Goal: Task Accomplishment & Management: Complete application form

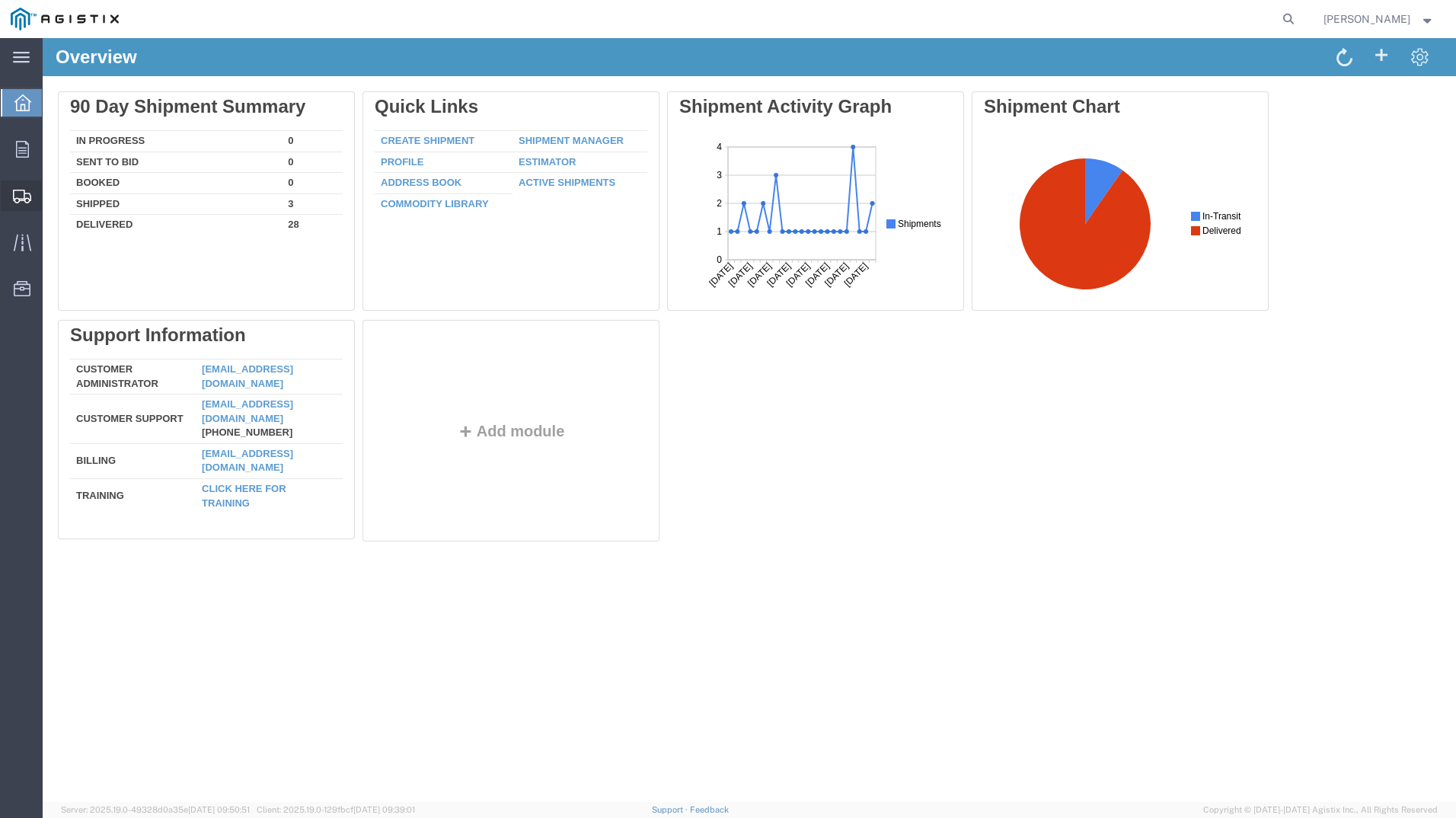
click at [0, 0] on span "Create Shipment" at bounding box center [0, 0] width 0 height 0
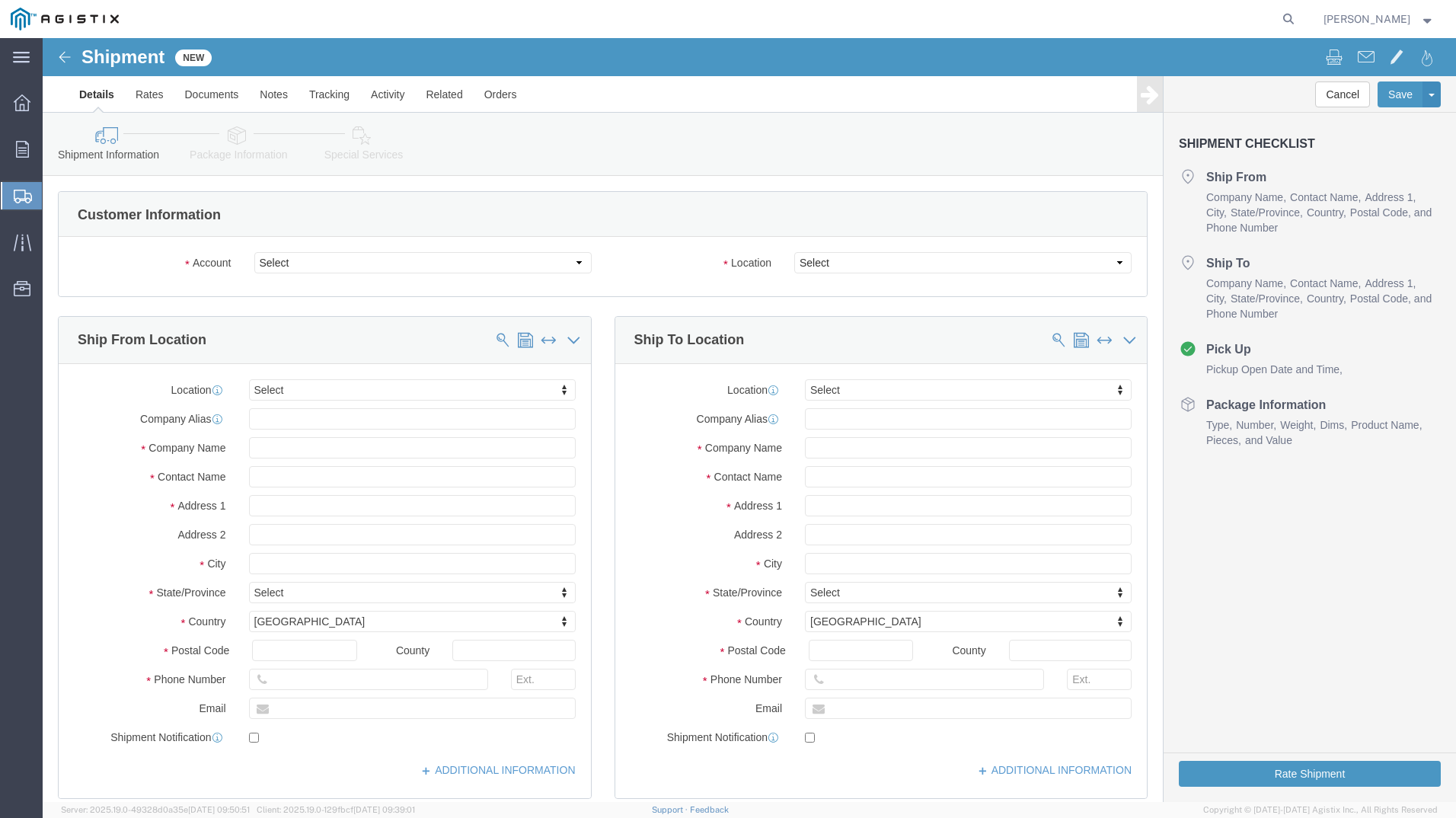
select select
drag, startPoint x: 341, startPoint y: 270, endPoint x: 298, endPoint y: 232, distance: 57.4
click select "Select PG&E [PERSON_NAME] USA Inc"
select select "9596"
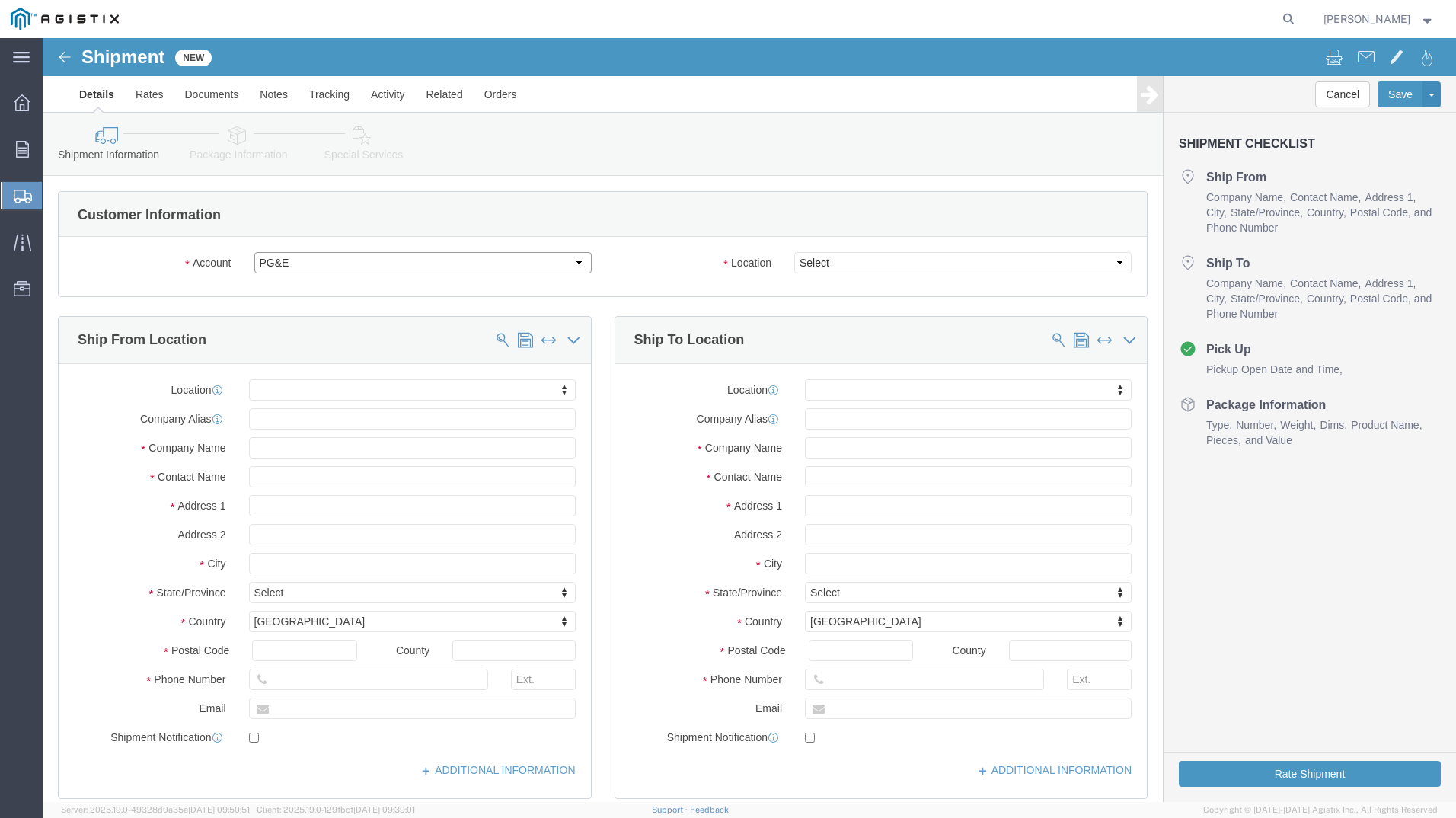
click select "Select PG&E [PERSON_NAME] USA Inc"
select select "PURCHORD"
select select
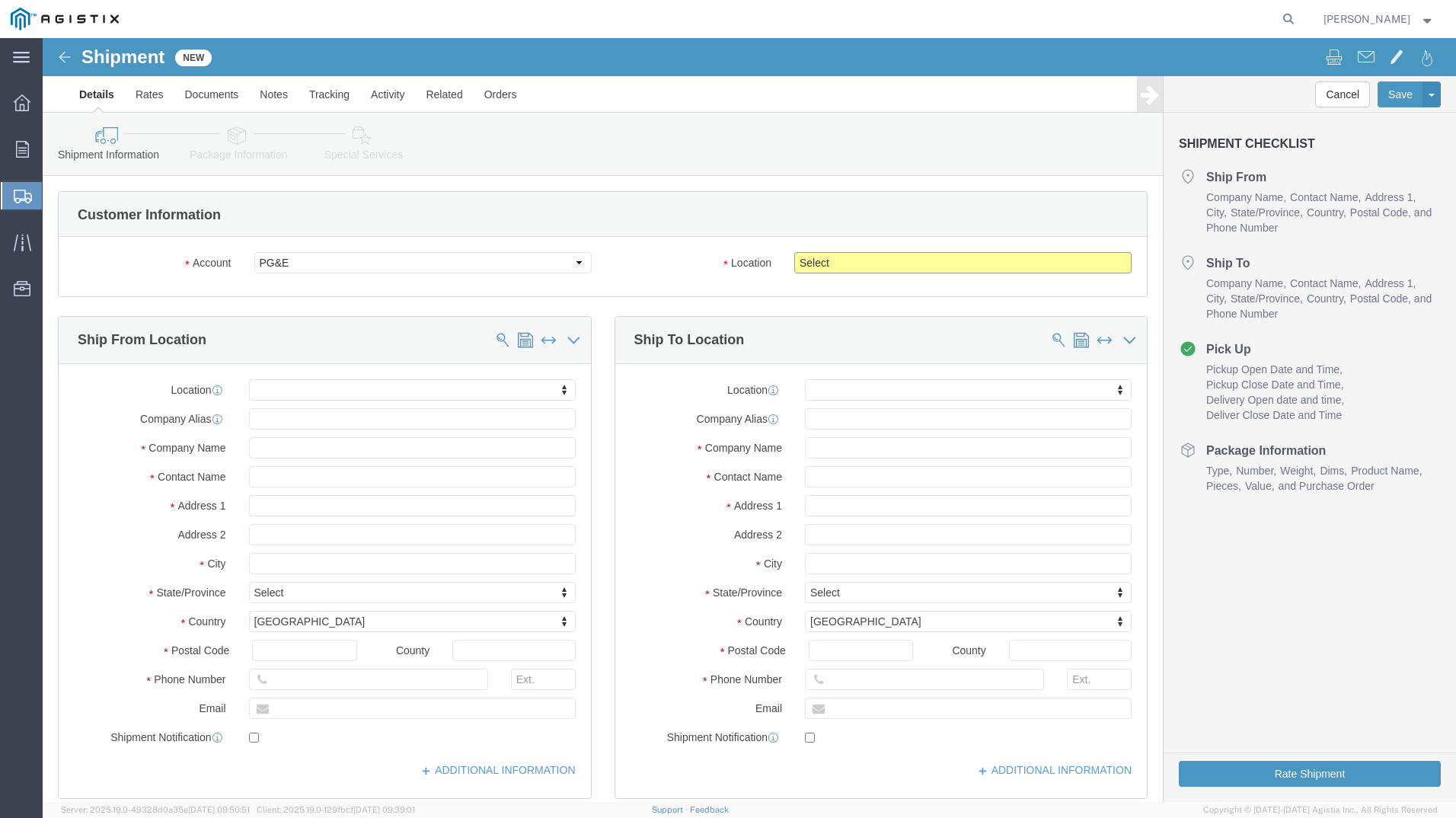
click select "Select All Others [GEOGRAPHIC_DATA] [GEOGRAPHIC_DATA] [GEOGRAPHIC_DATA] [GEOGRA…"
select select "19740"
click select "Select All Others [GEOGRAPHIC_DATA] [GEOGRAPHIC_DATA] [GEOGRAPHIC_DATA] [GEOGRA…"
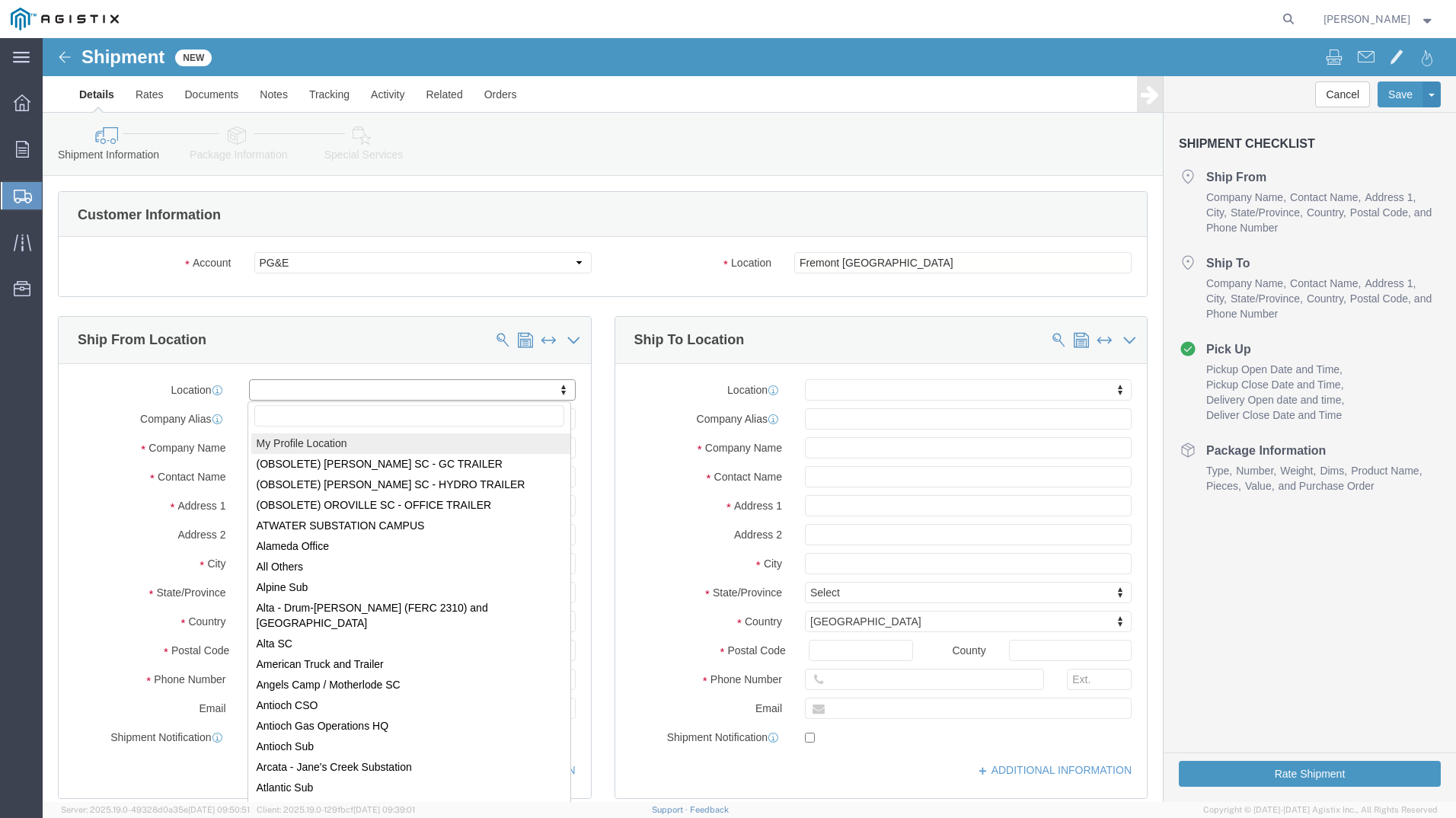
select select "MYPROFILE"
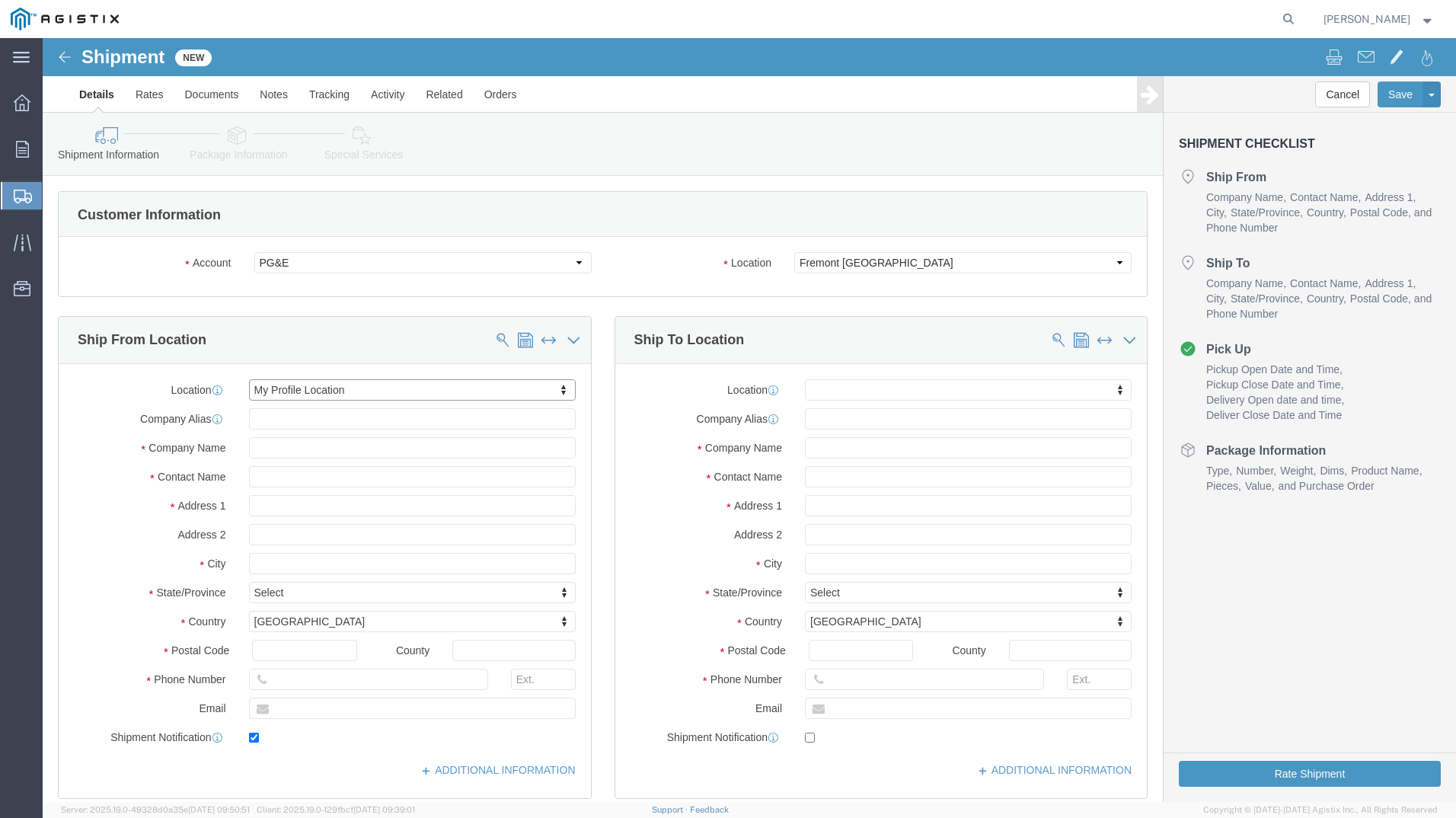
type input "[STREET_ADDRESS]"
type input "26062"
type input "[PHONE_NUMBER]"
type input "329117"
type input "[PERSON_NAME][EMAIL_ADDRESS][DOMAIN_NAME]"
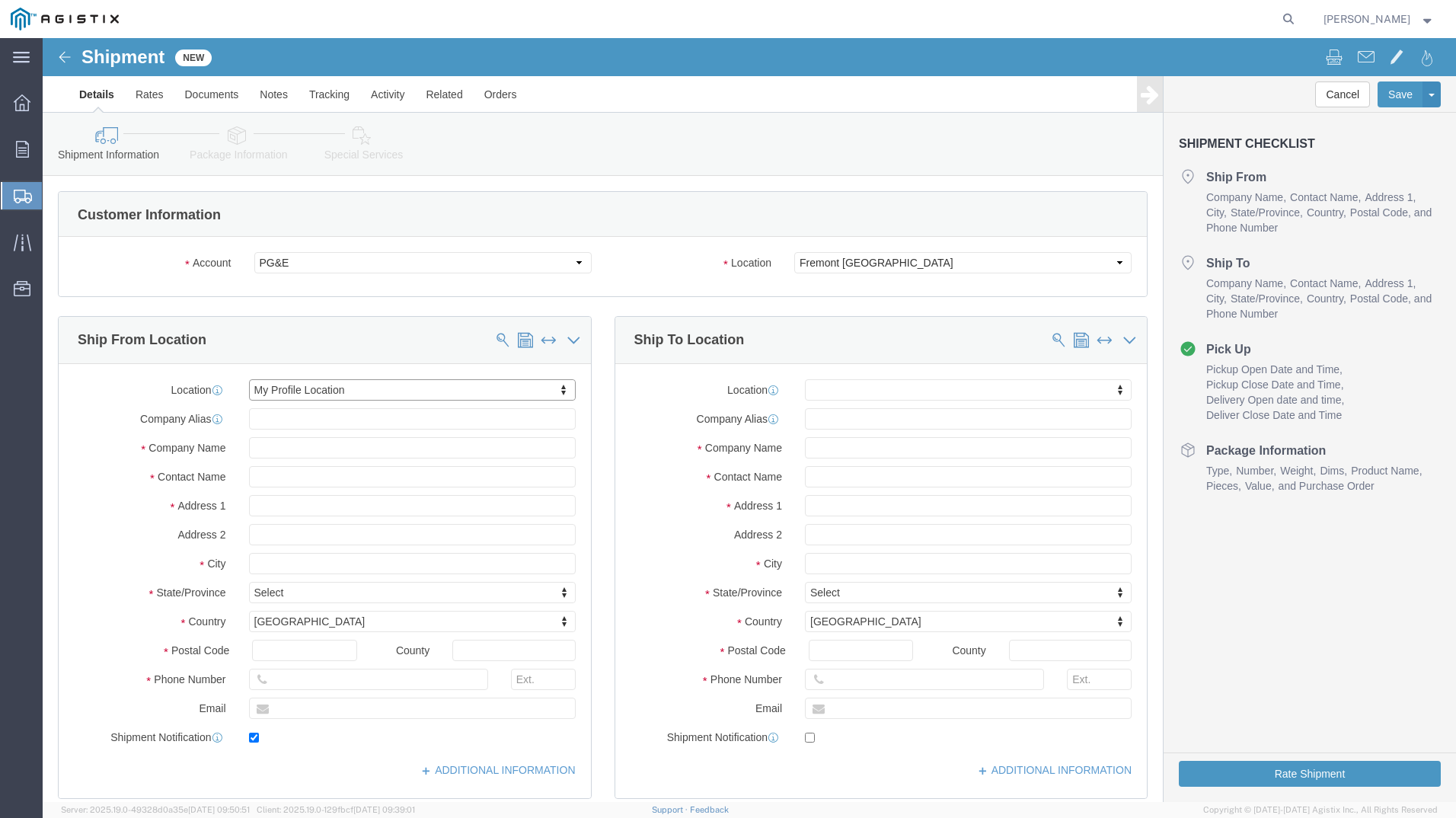
checkbox input "true"
type input "[PERSON_NAME] USA Inc"
type input "[PERSON_NAME]"
type input "Weirton"
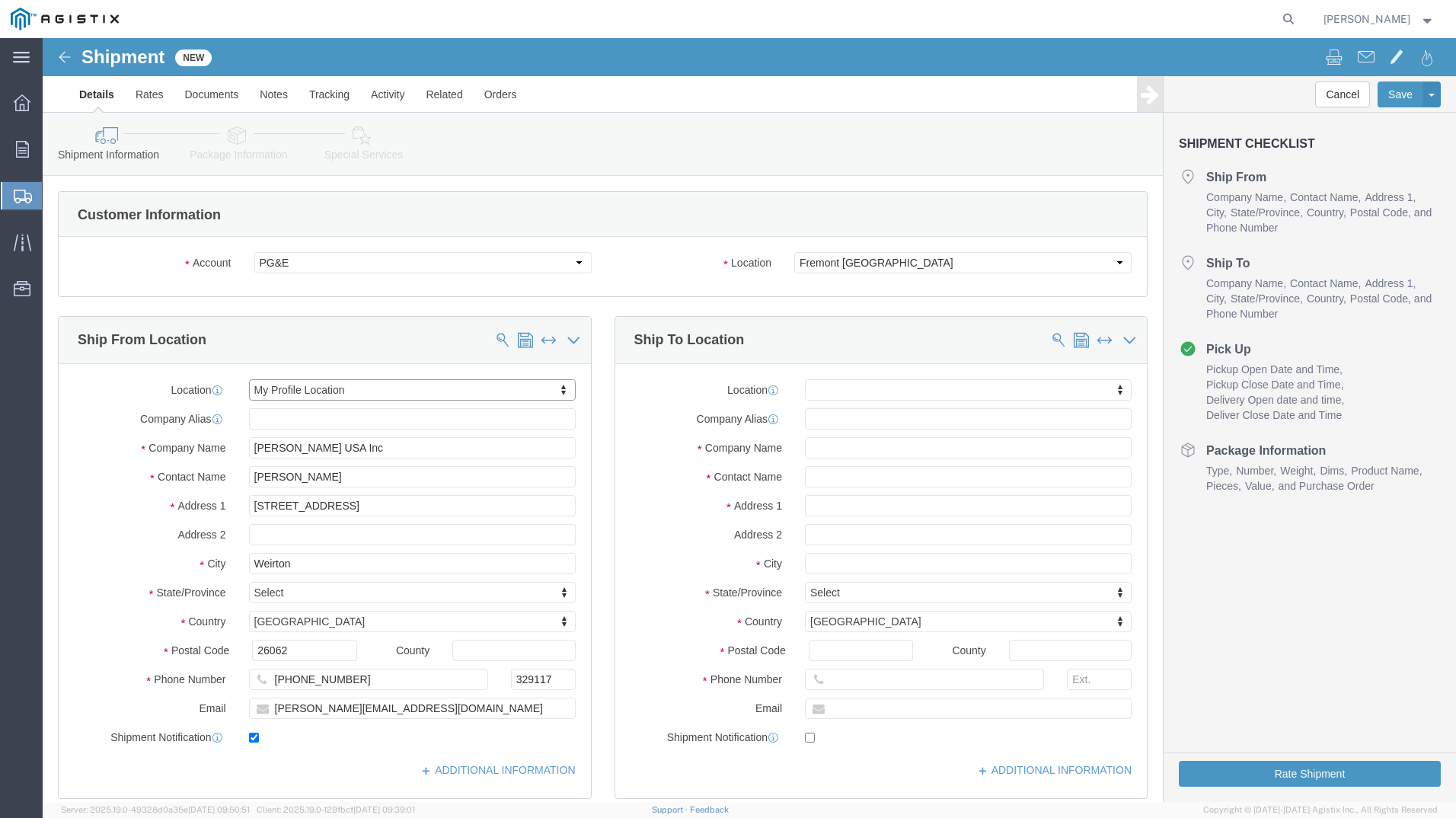
select select "WV"
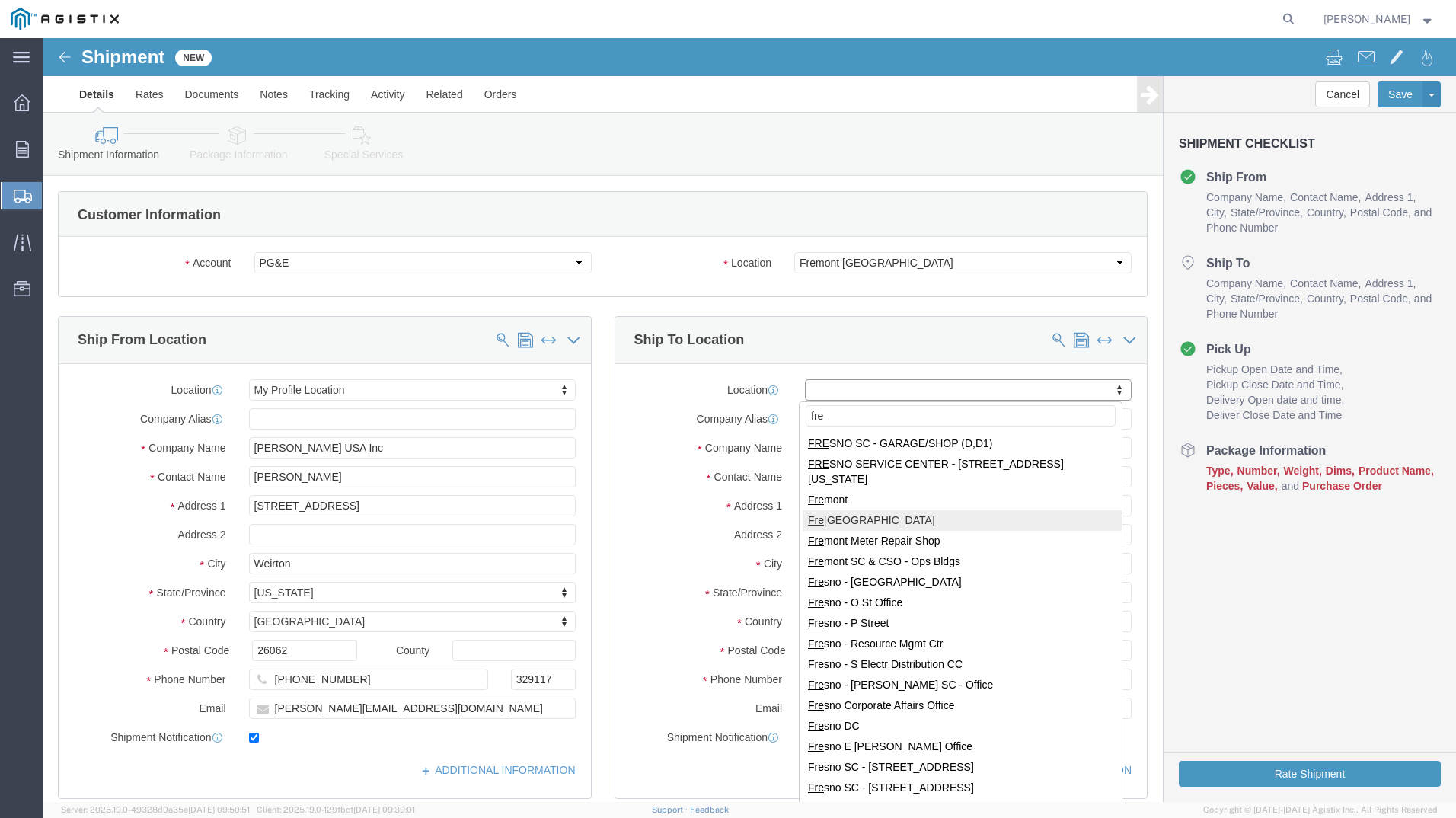
type input "fre"
select select "19740"
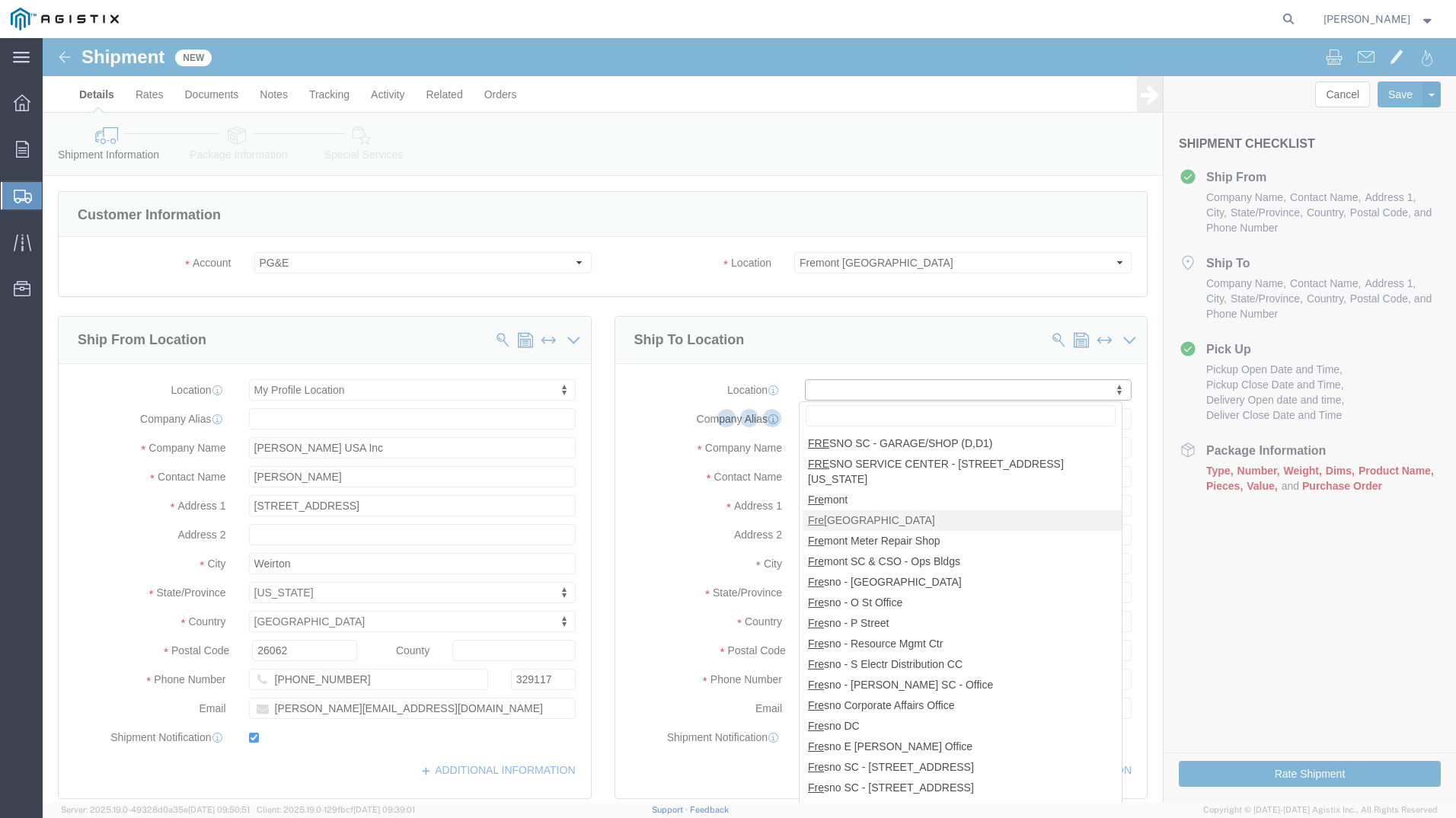
type input "[STREET_ADDRESS][PERSON_NAME]"
type input "94538"
type input "PG&E"
type input "Fremont"
select select "CA"
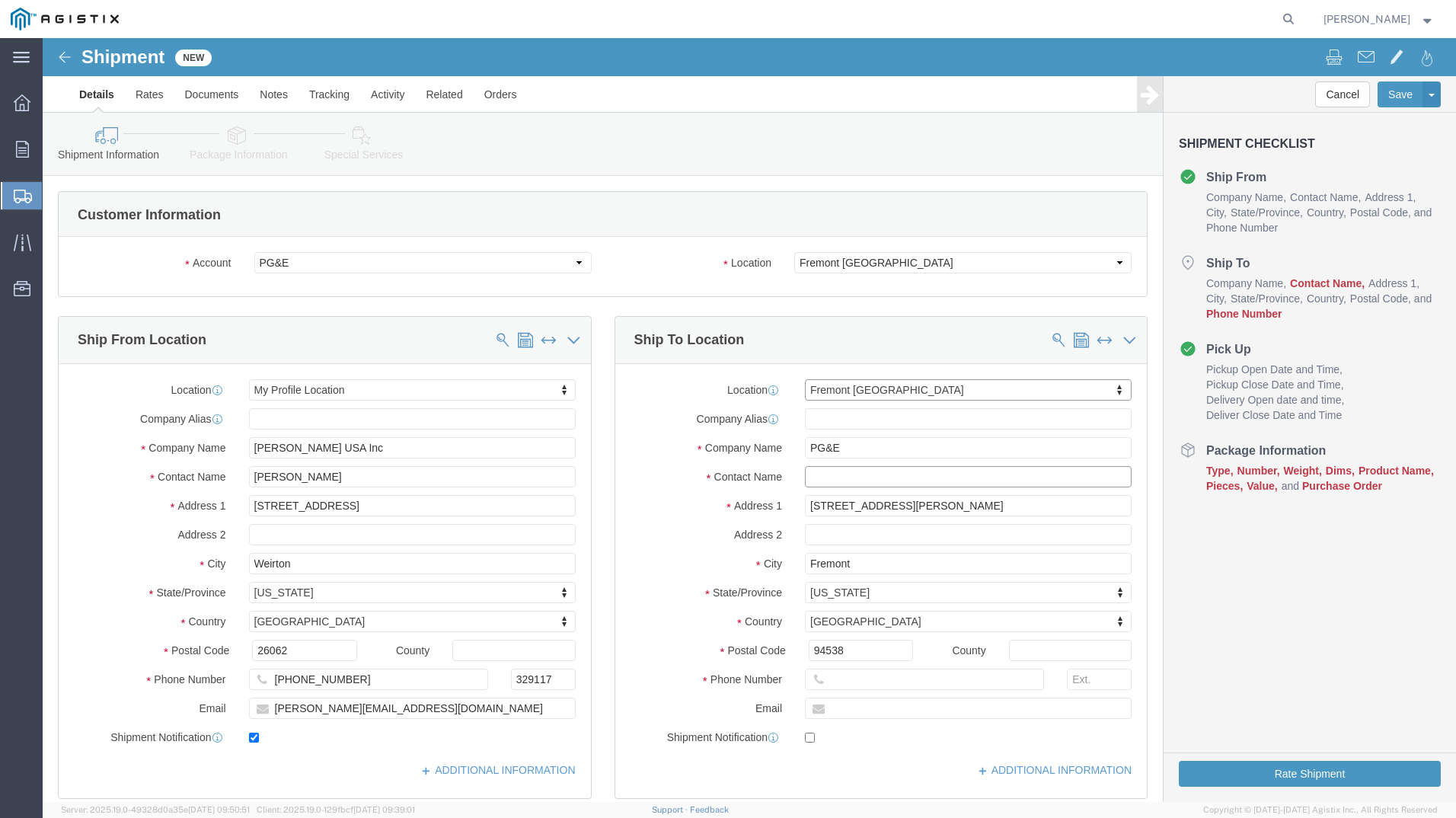
click input "text"
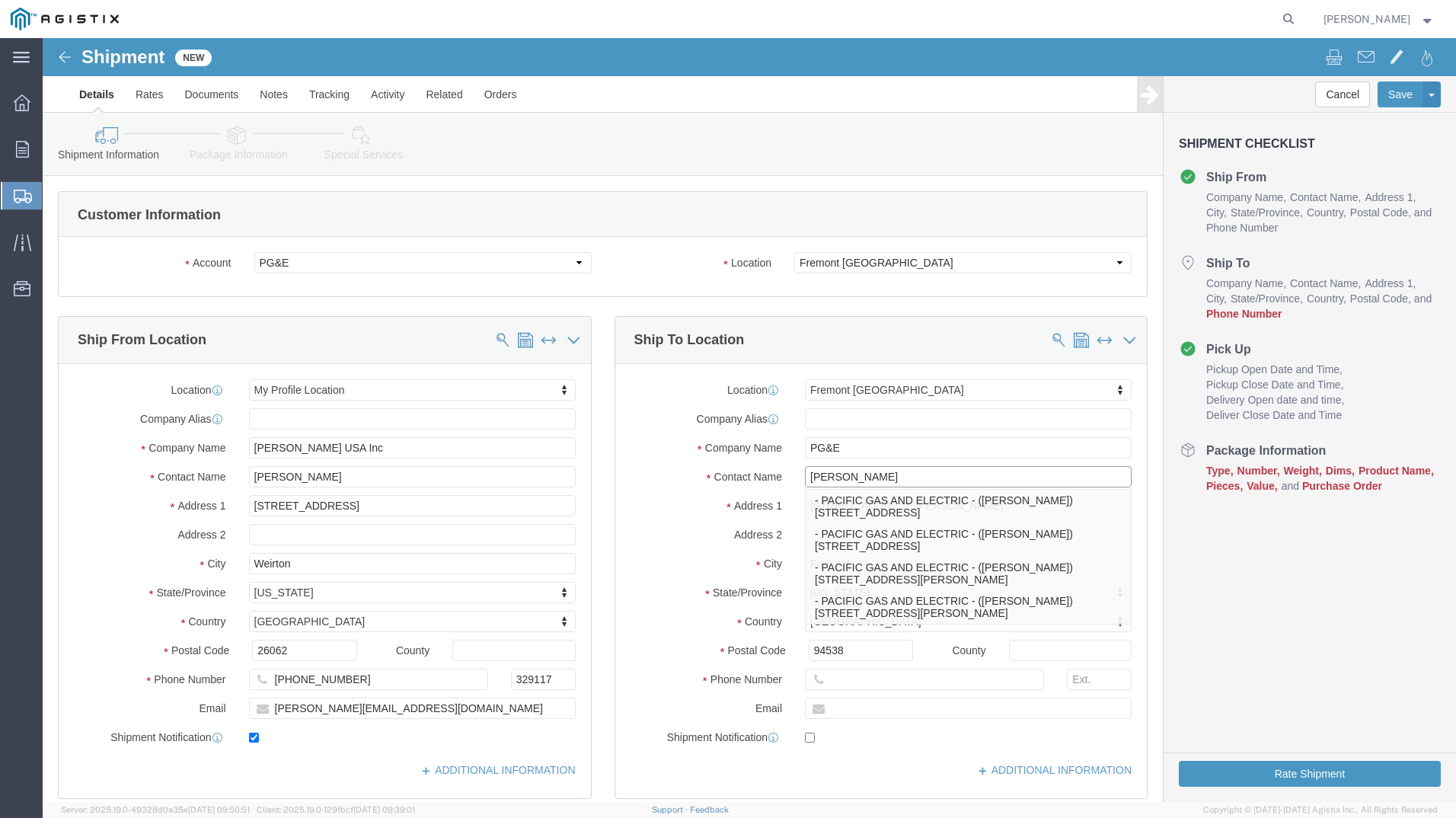
type input "[PERSON_NAME]"
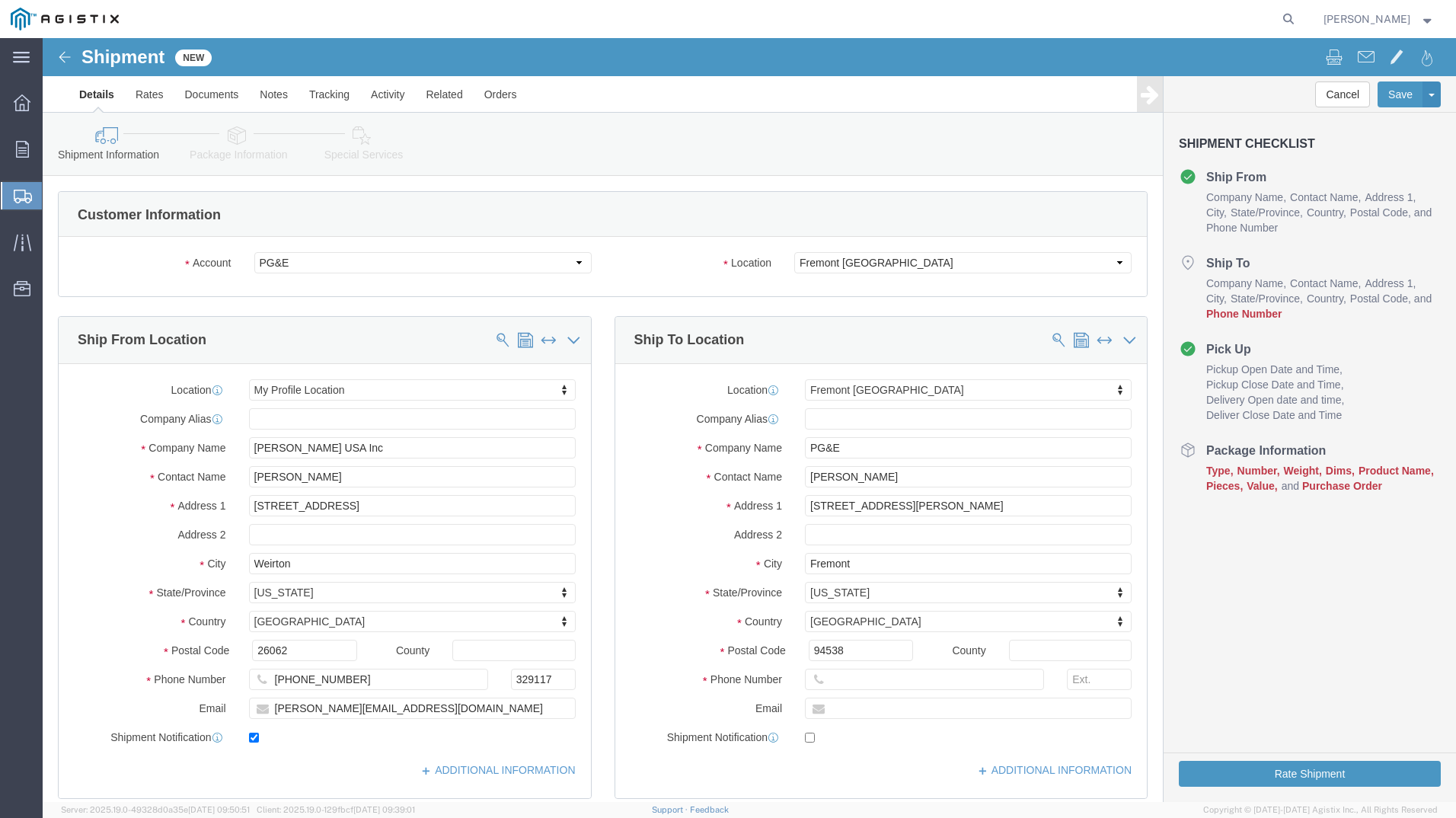
click div "Location [GEOGRAPHIC_DATA] [GEOGRAPHIC_DATA] My Profile Location (OBSOLETE) [GE…"
click input "text"
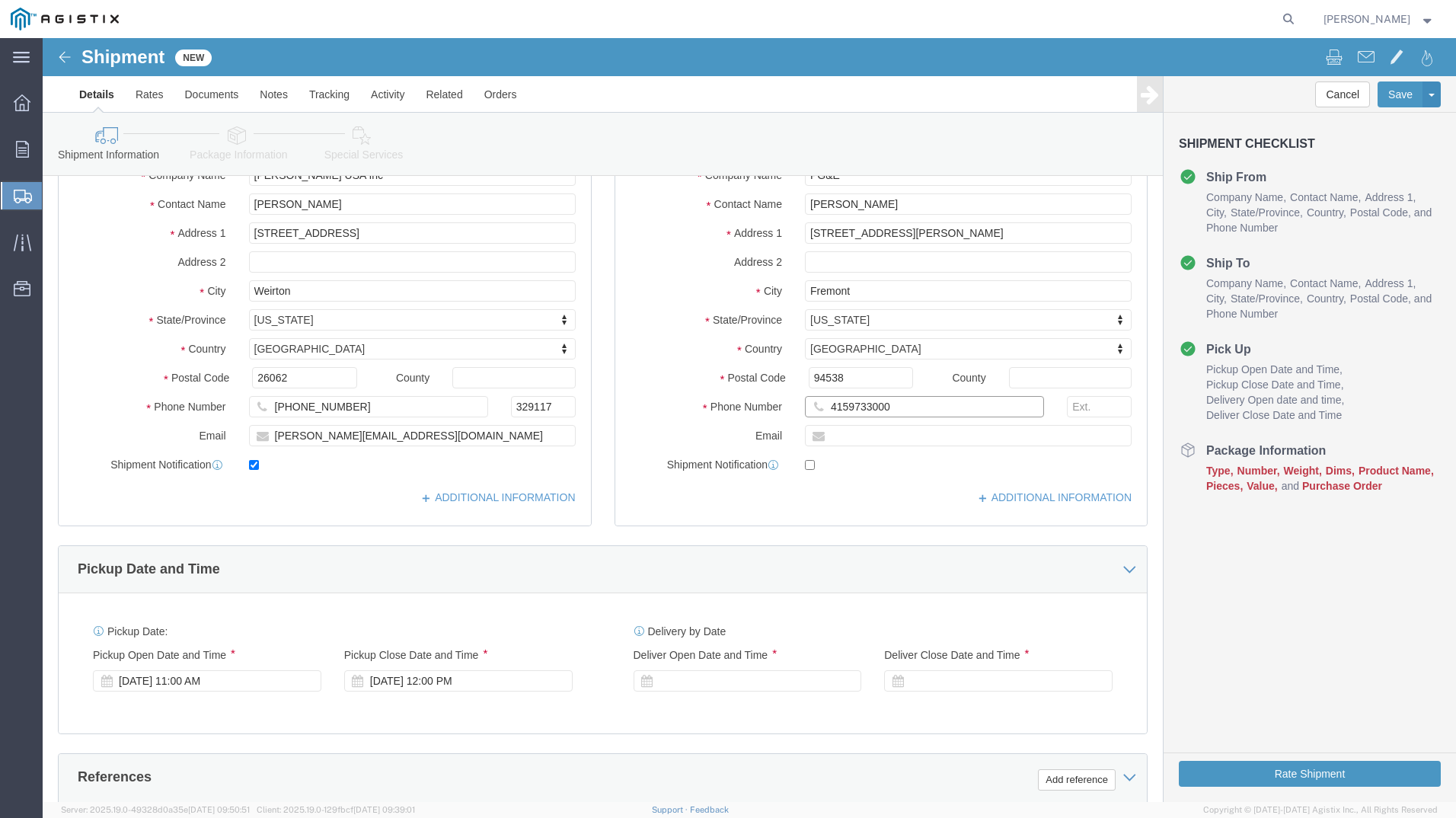
scroll to position [305, 0]
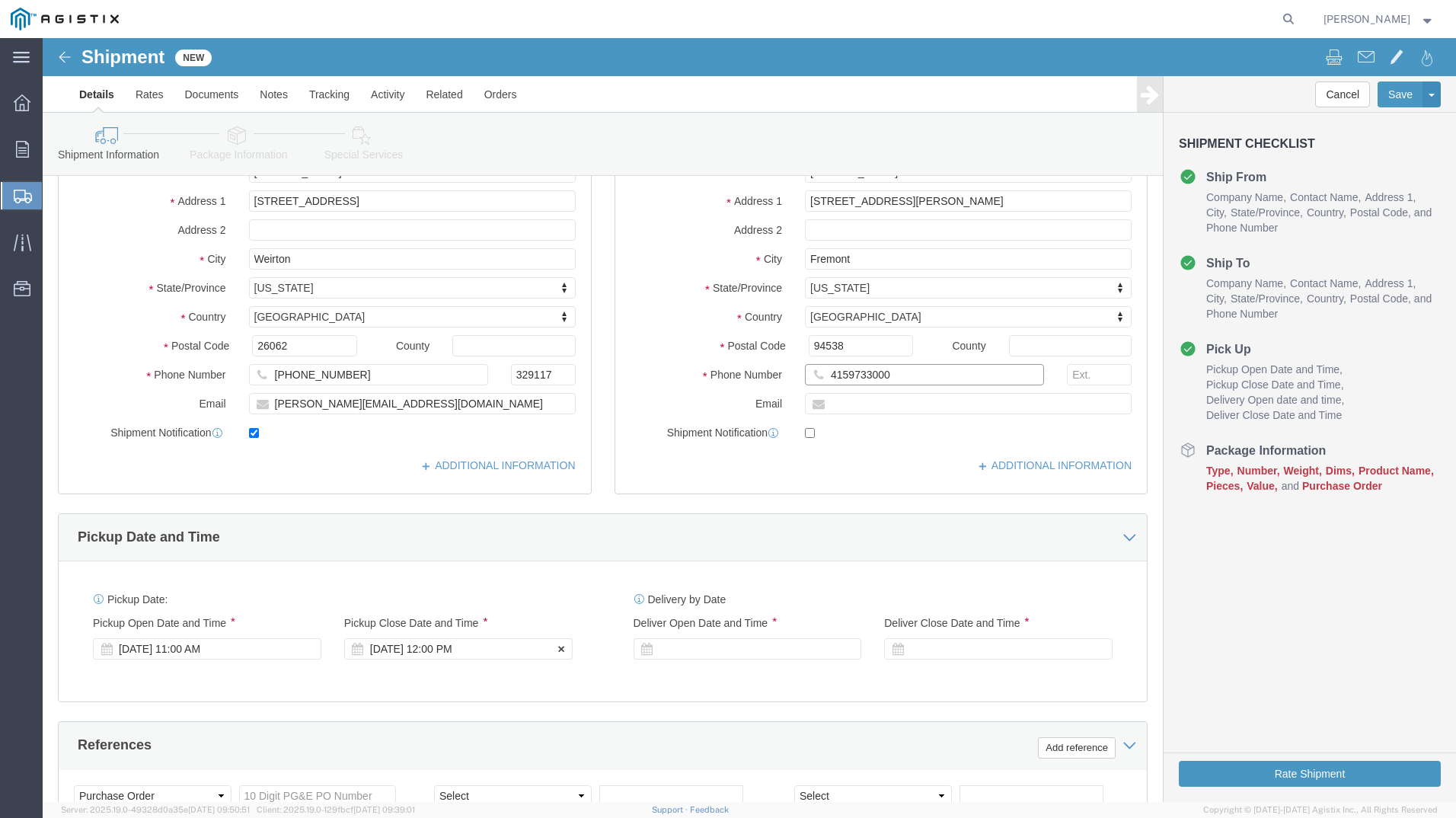
type input "4159733000"
click div "[DATE] 12:00 PM"
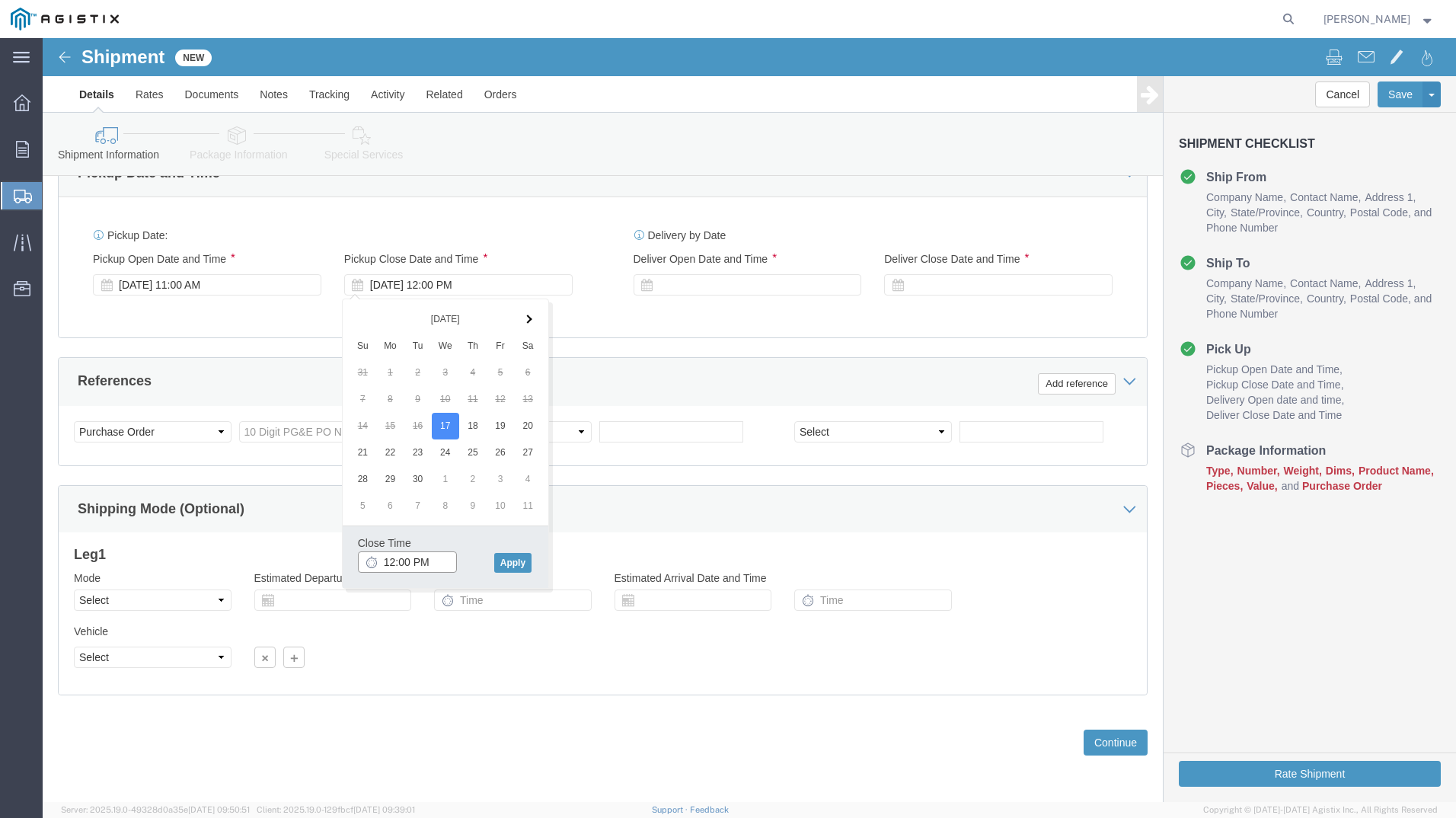
drag, startPoint x: 369, startPoint y: 525, endPoint x: 284, endPoint y: 522, distance: 85.1
click body "Shipment New Details Rates Documents Notes Tracking Activity Related Orders Can…"
type input "3:30 PM"
click button "Apply"
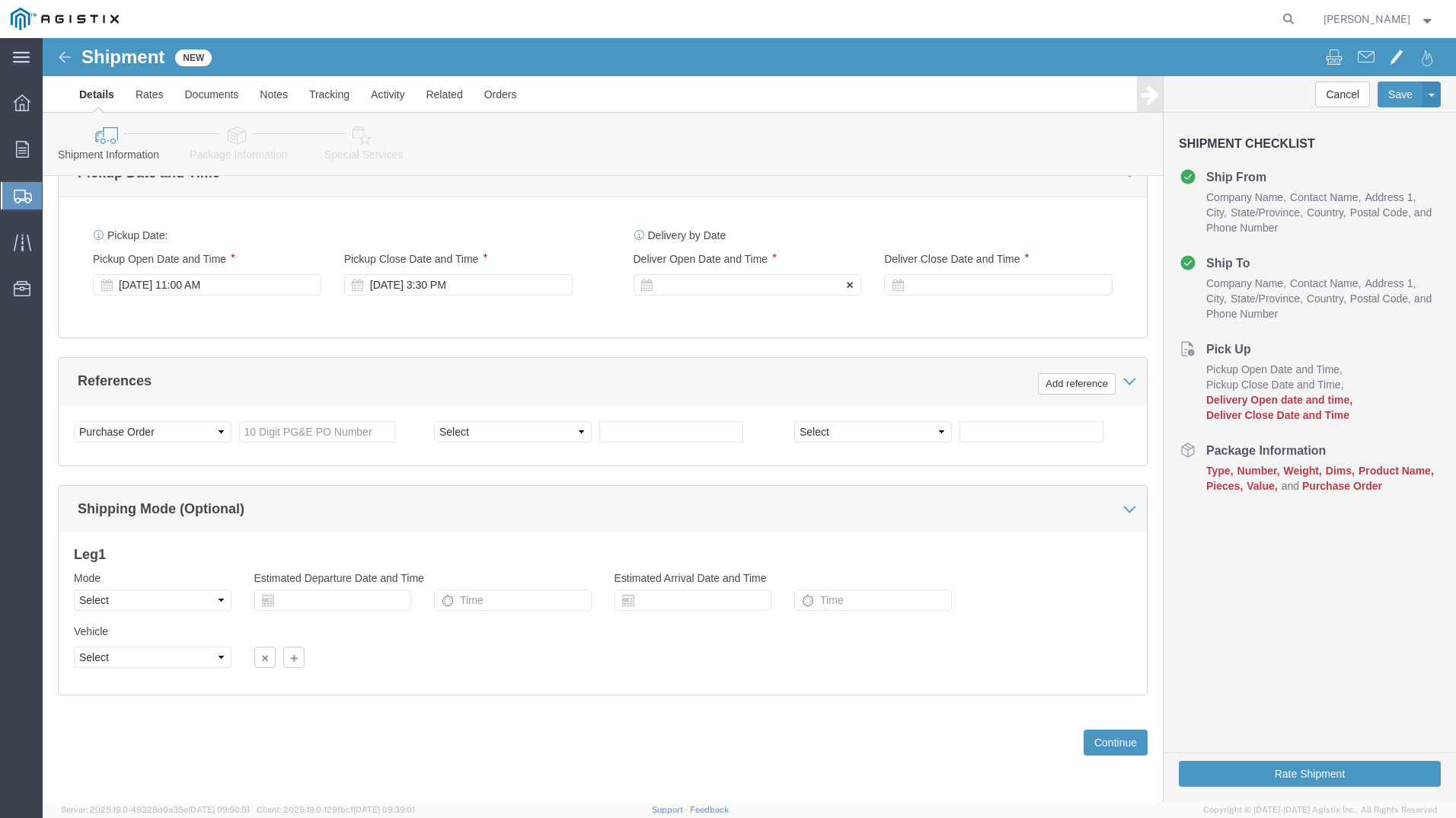
click div
click button "Apply"
click div
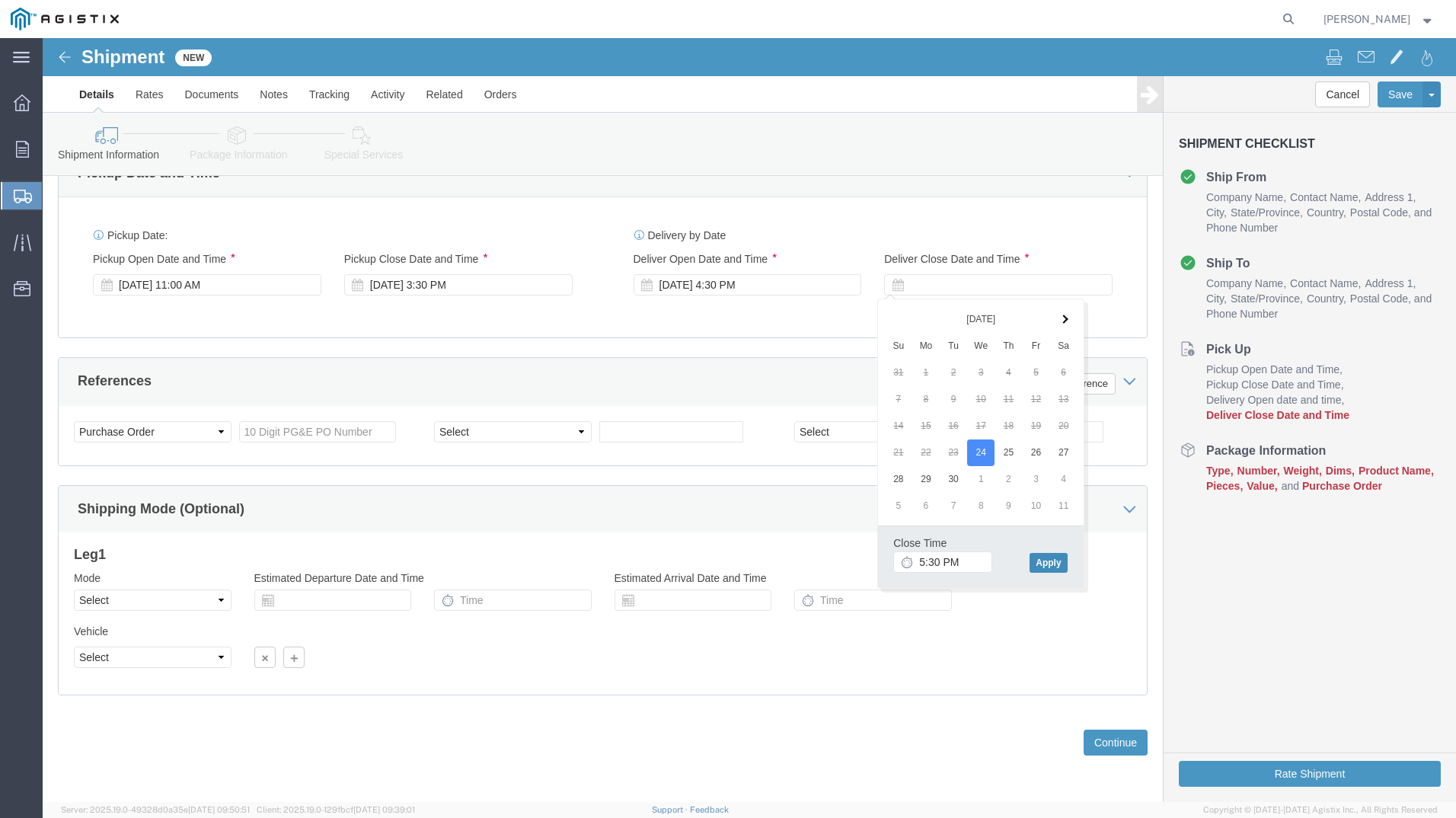
click button "Apply"
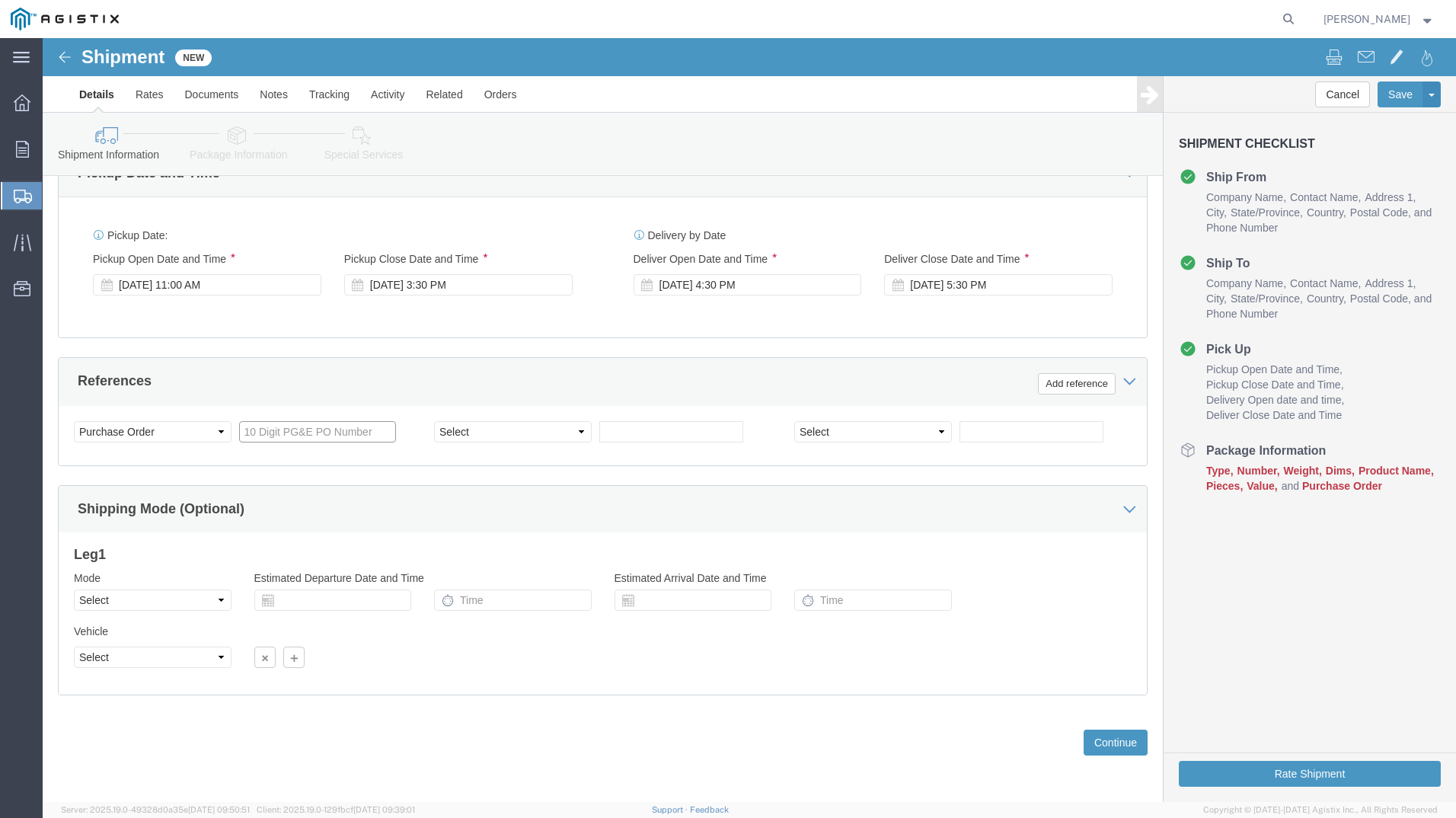
click input "text"
click select "Select Account Type Activity ID Airline Appointment Number ASN Batch Request # …"
select select "PURCHORD"
click select "Select Account Type Activity ID Airline Appointment Number ASN Batch Request # …"
click input "text"
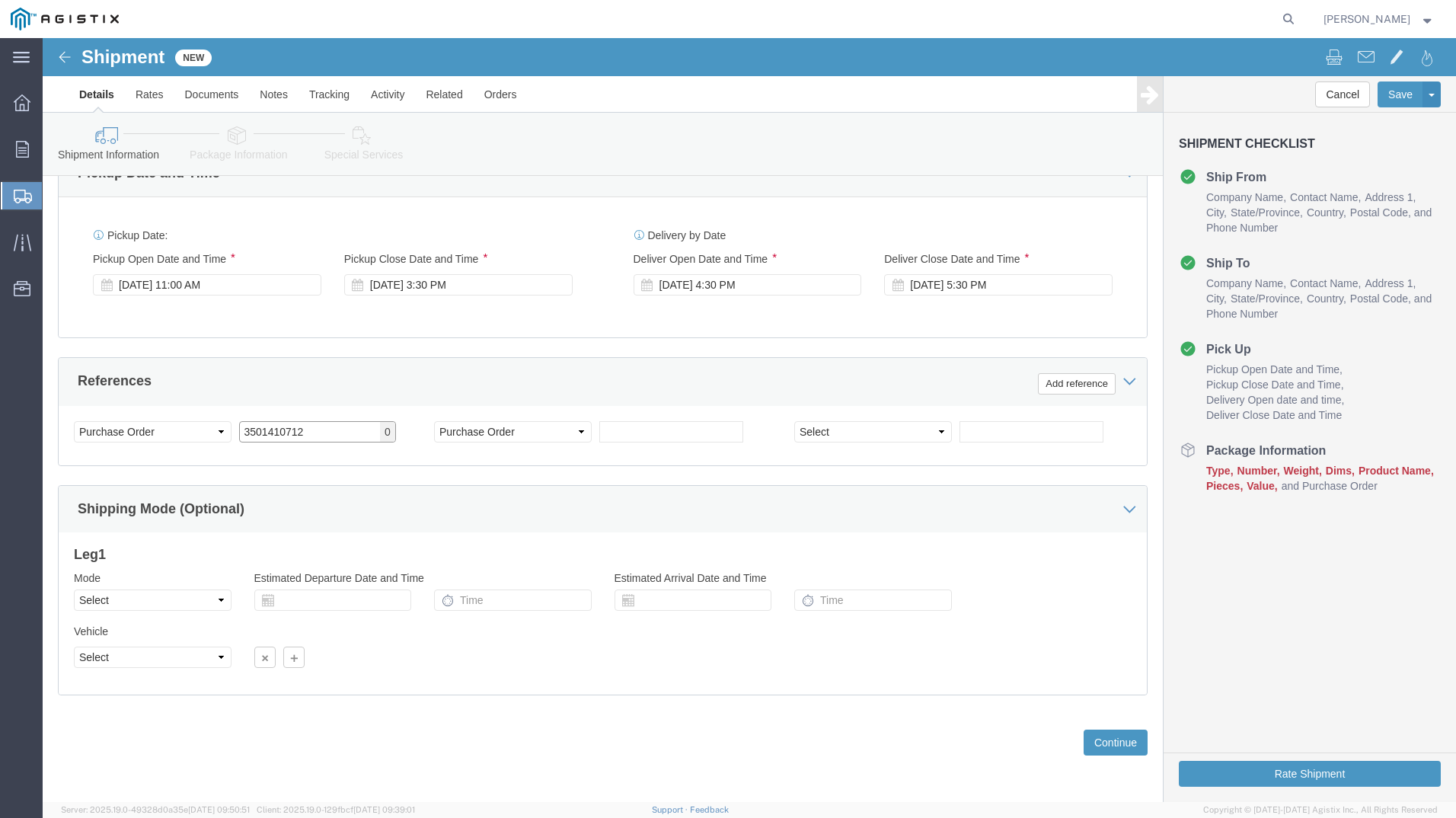
type input "3501410712"
click input "text"
type input "3501410637"
click div "Vehicle Select Size Select Container Number Owner Select Shipper Vessel"
click button "Continue"
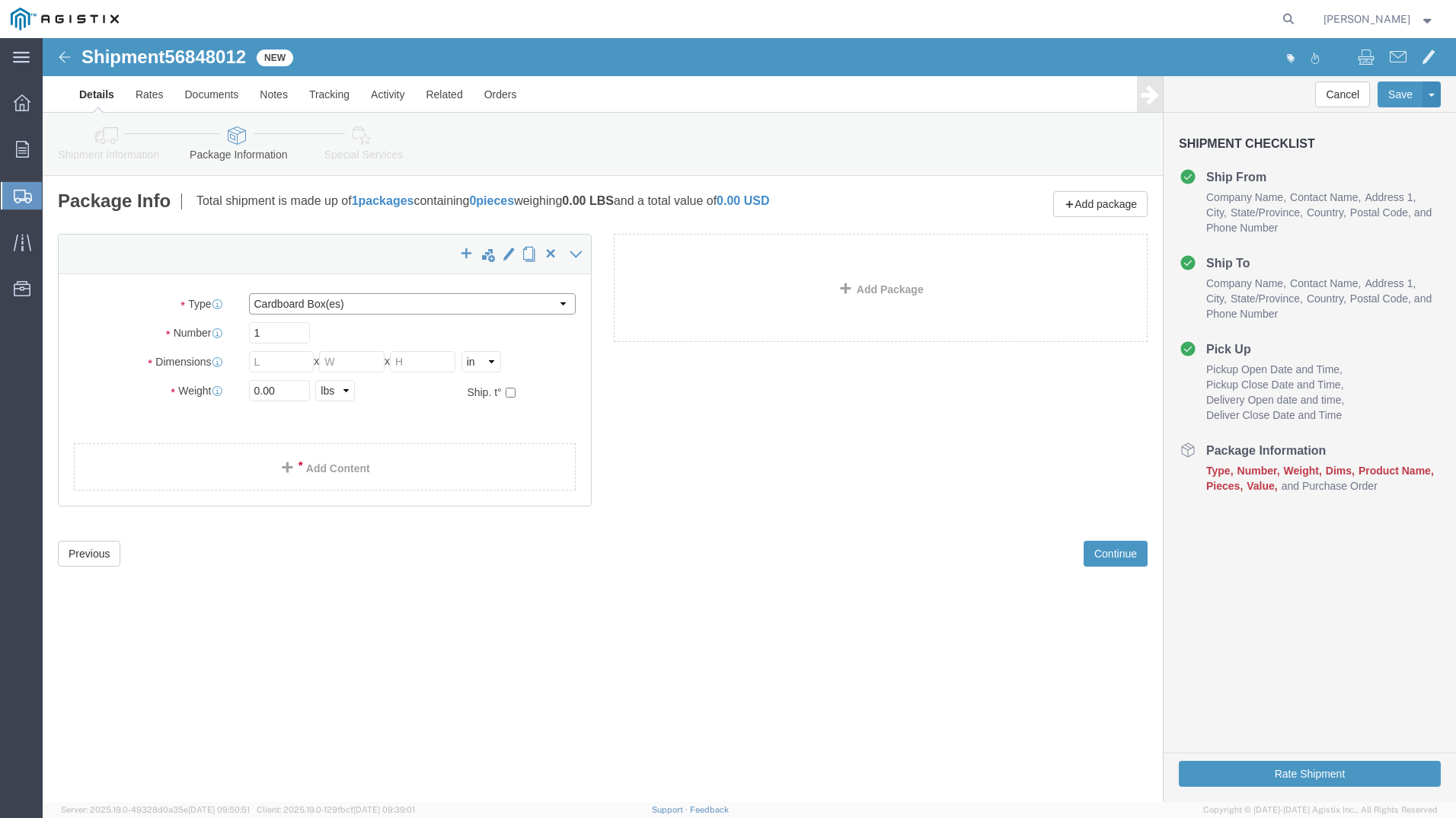
click select "Select Bulk Bundle(s) Cardboard Box(es) Carton(s) Crate(s) Drum(s) (Fiberboard)…"
select select "YRPK"
click select "Select Bulk Bundle(s) Cardboard Box(es) Carton(s) Crate(s) Drum(s) (Fiberboard)…"
click input "text"
type input "24"
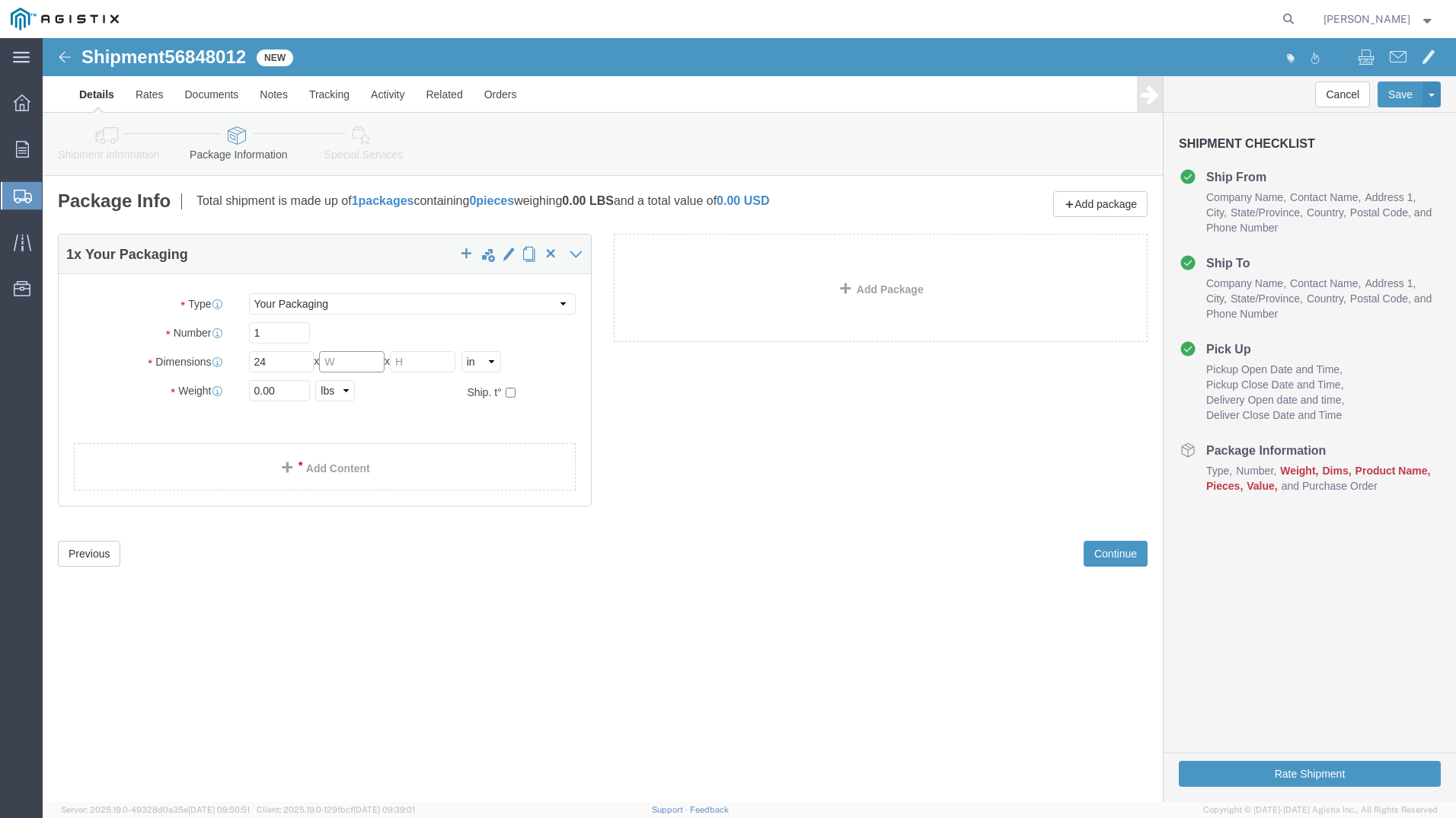
click input "text"
type input "32"
click input "text"
type input "42"
drag, startPoint x: 253, startPoint y: 351, endPoint x: 87, endPoint y: 360, distance: 166.2
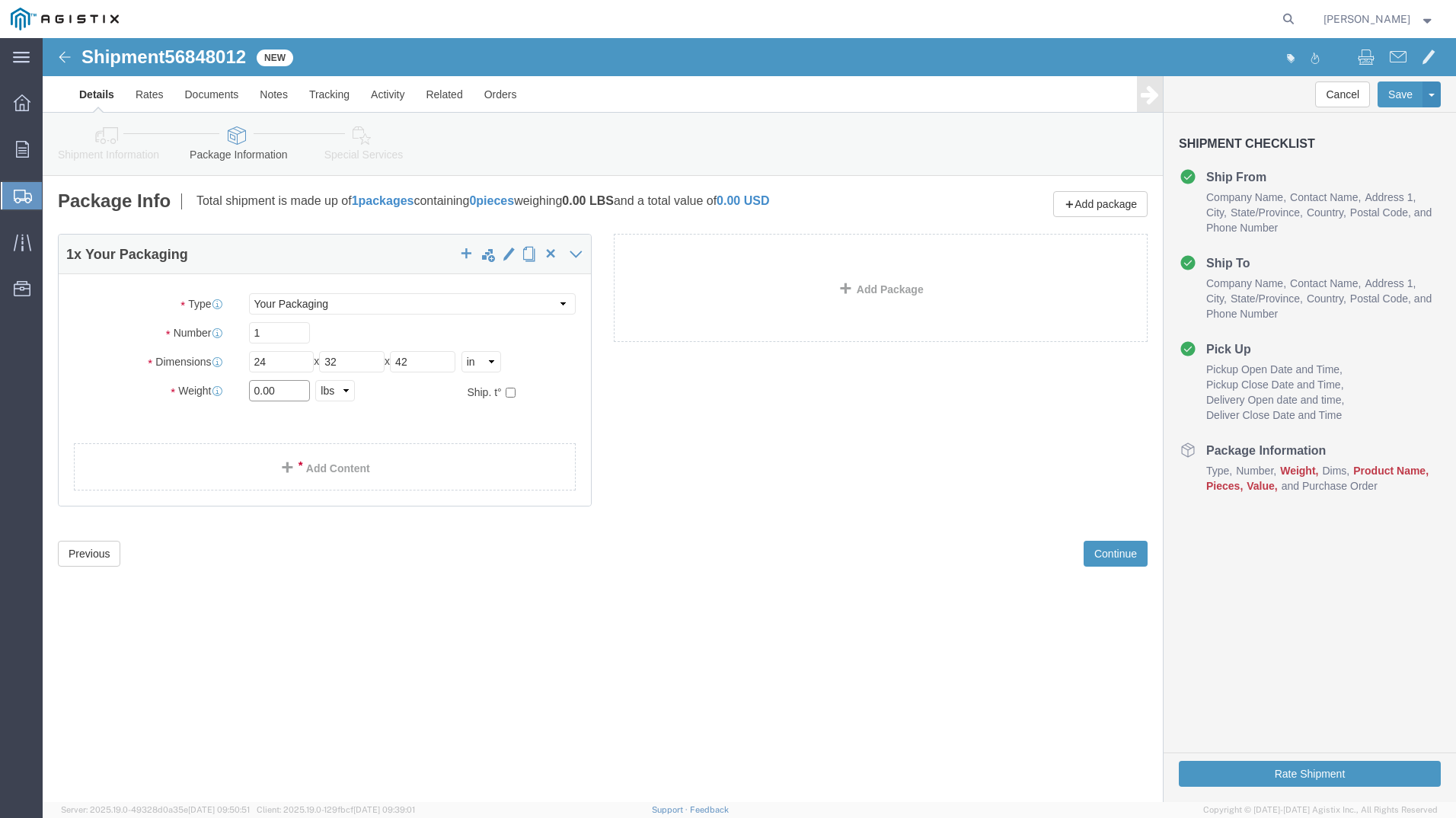
click div "Weight Total weight of packages in pounds or kilograms 0.00 Select kgs lbs Ship…"
type input "287"
click link "Add Content"
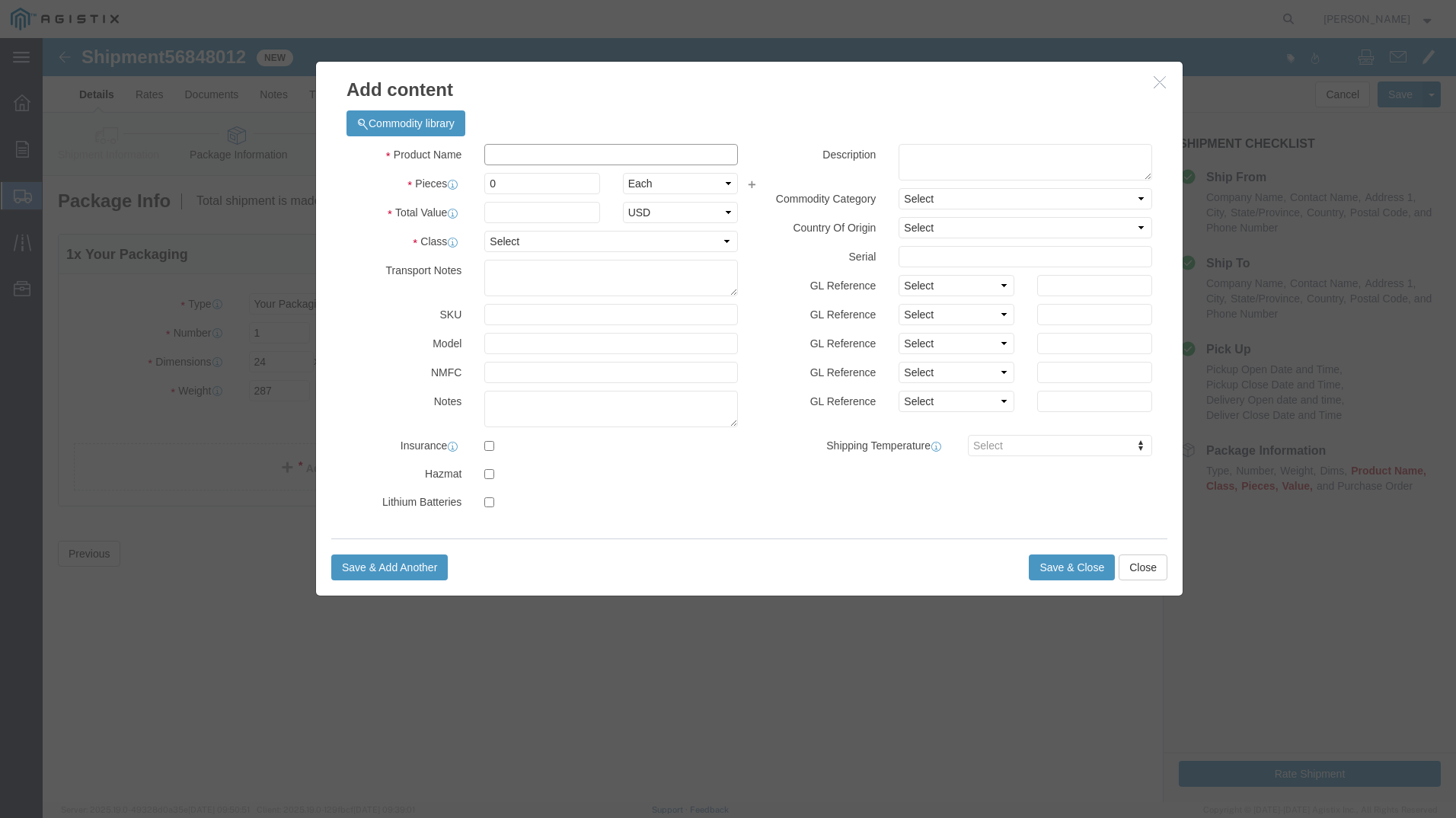
click input "text"
type input "m640094"
click td "Name: REGULATOR GAS FE 75 SLAM SHUT 7" 1 1/4"
select select
select select "USD"
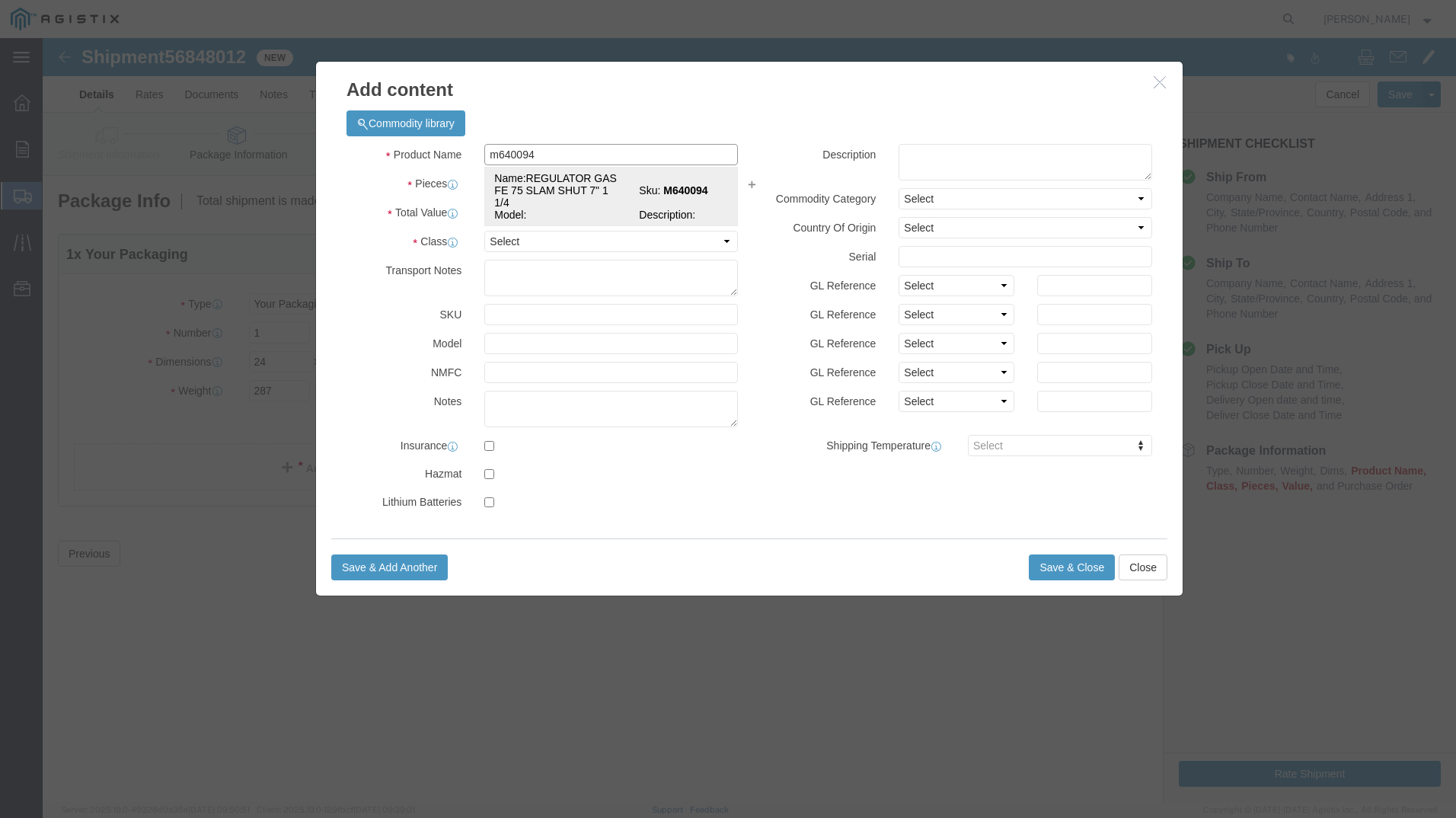
type input "REGULATOR GAS FE 75 SLAM SHUT 7" 1 1/4"
type input "M640094"
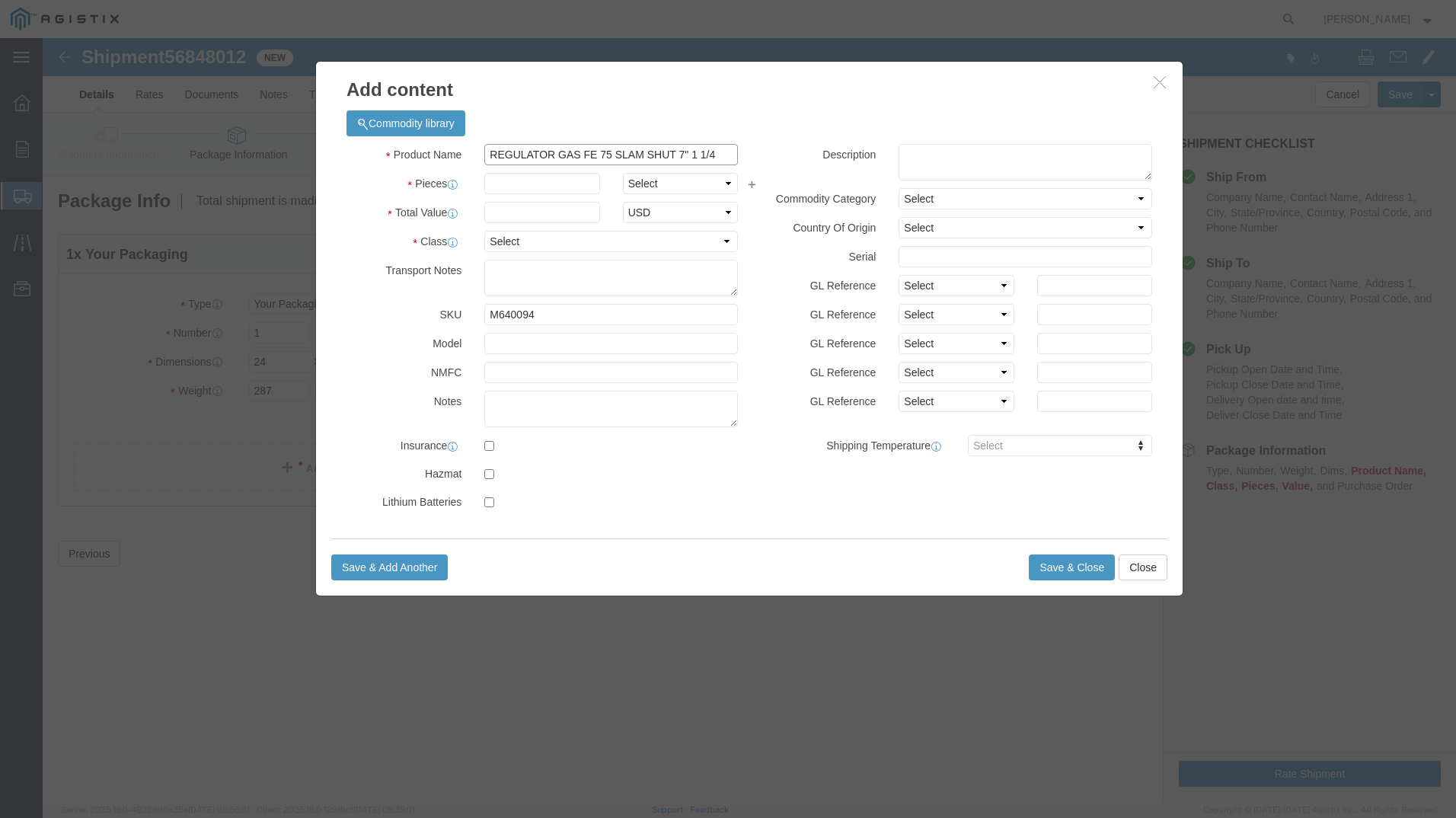
type input "REGULATOR GAS FE 75 SLAM SHUT 7" 1 1/4"
click input "text"
type input "22"
click input "text"
type input "8000"
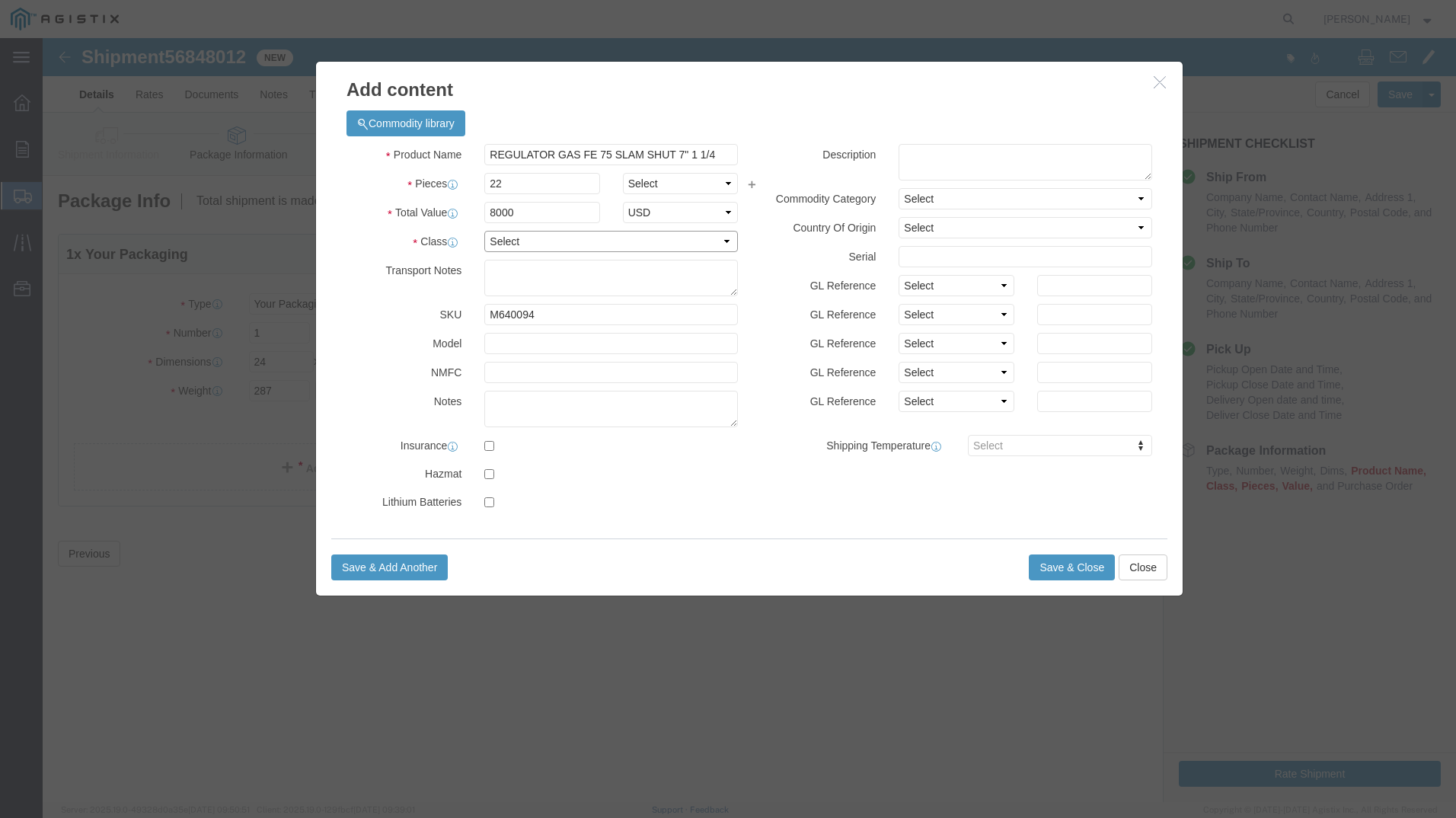
click select "Select 50 55 60 65 70 85 92.5 100 125 175 250 300 400"
select select "70"
click select "Select 50 55 60 65 70 85 92.5 100 125 175 250 300 400"
click button "Save & Add Another"
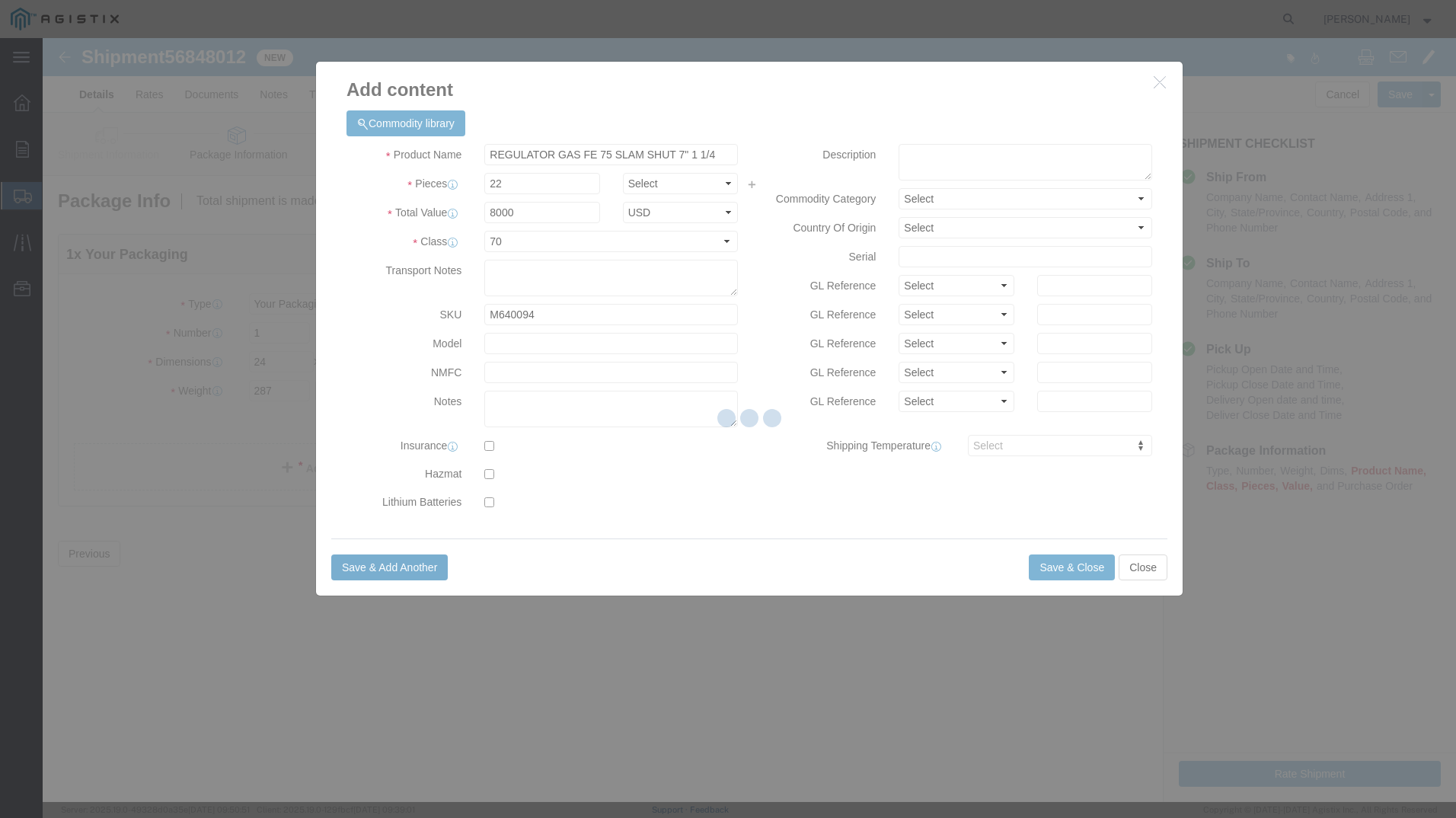
select select "EA"
select select
select select "USD"
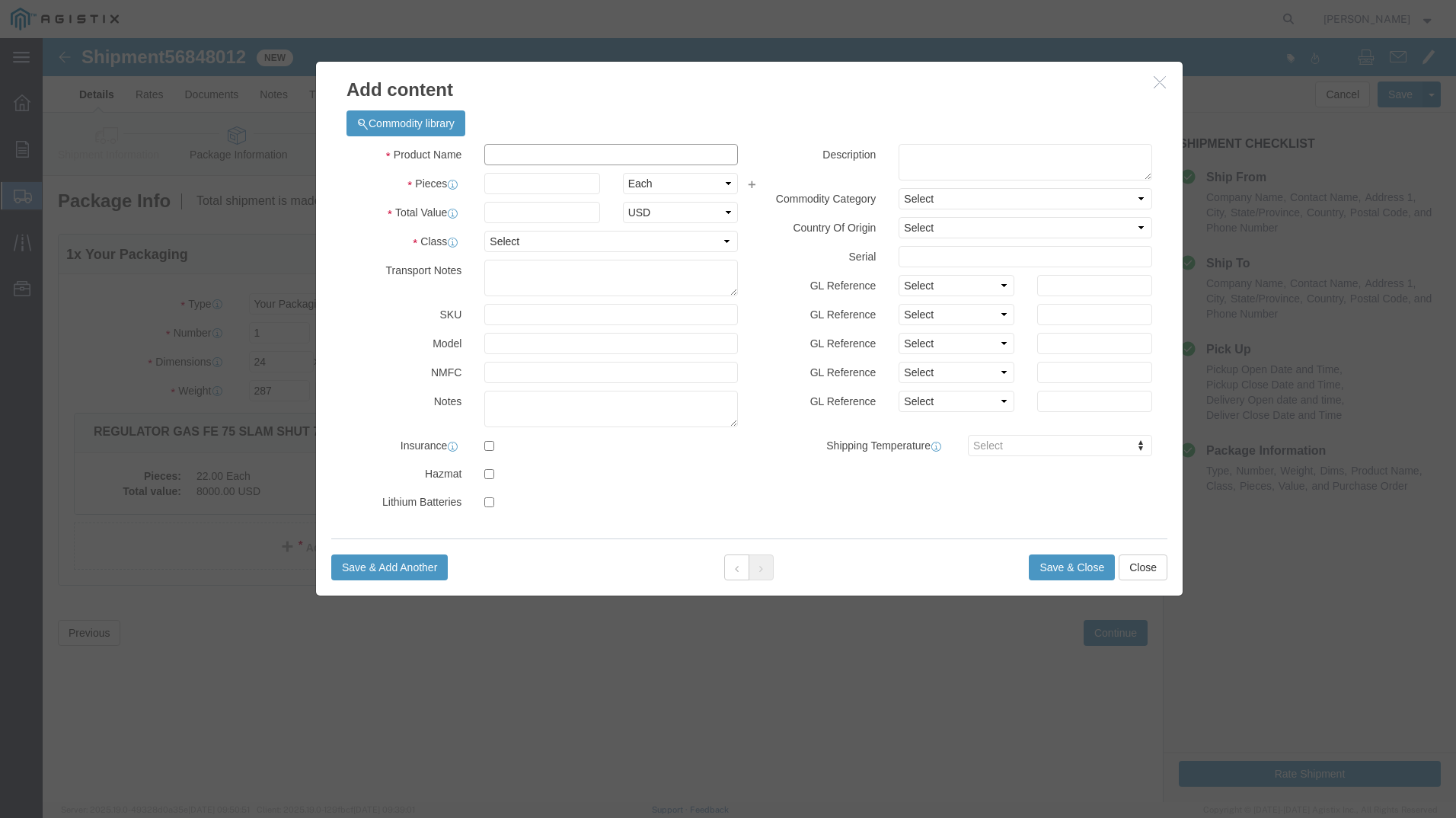
click input "text"
type input "m"
type input "M640095"
click td "Name: REGULATOR GAS 75 SLAM SHUT 2 CURB 1 1/4""
select select
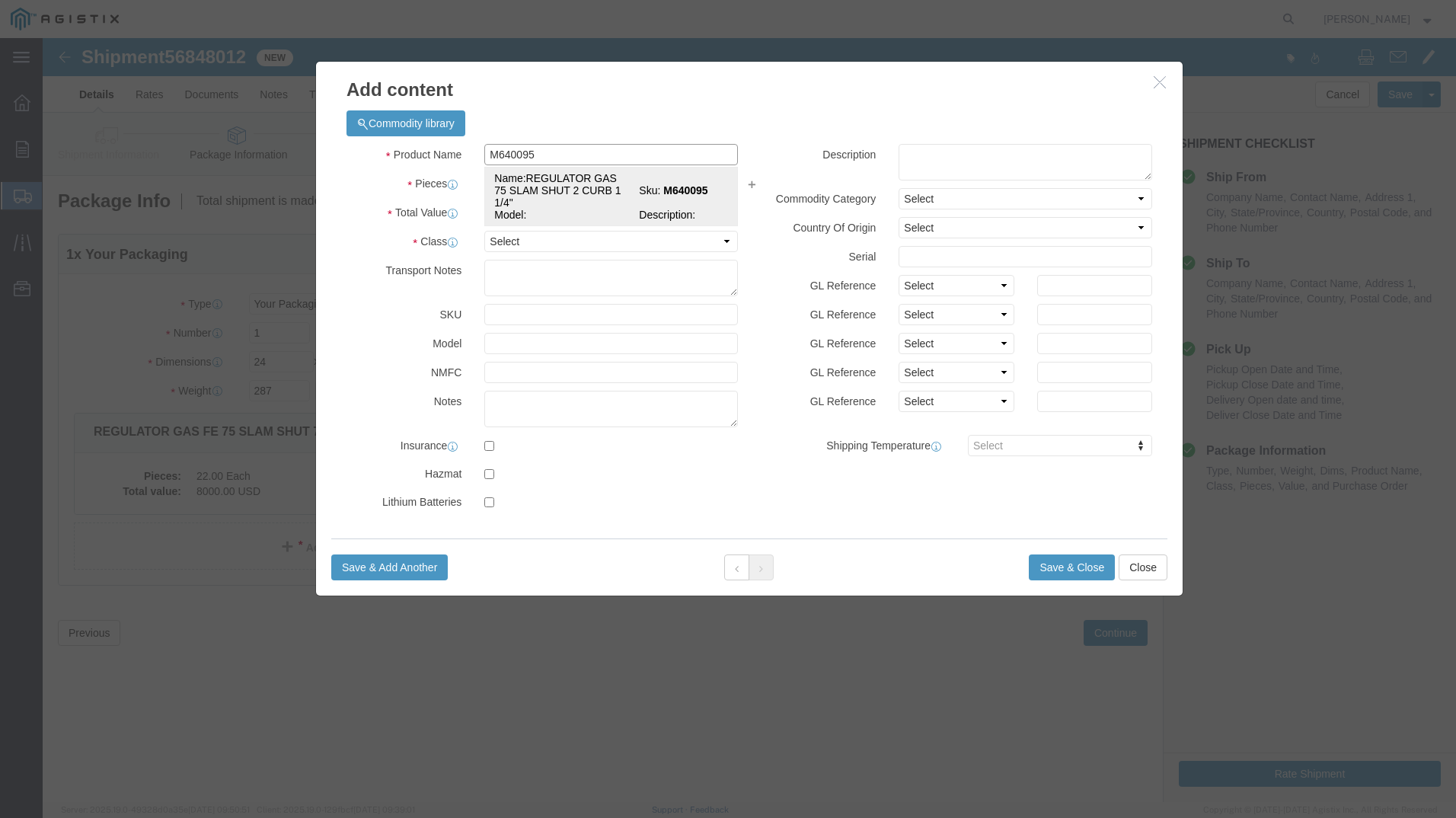
type input "REGULATOR GAS 75 SLAM SHUT 2 CURB 1 1/4""
type input "M640095"
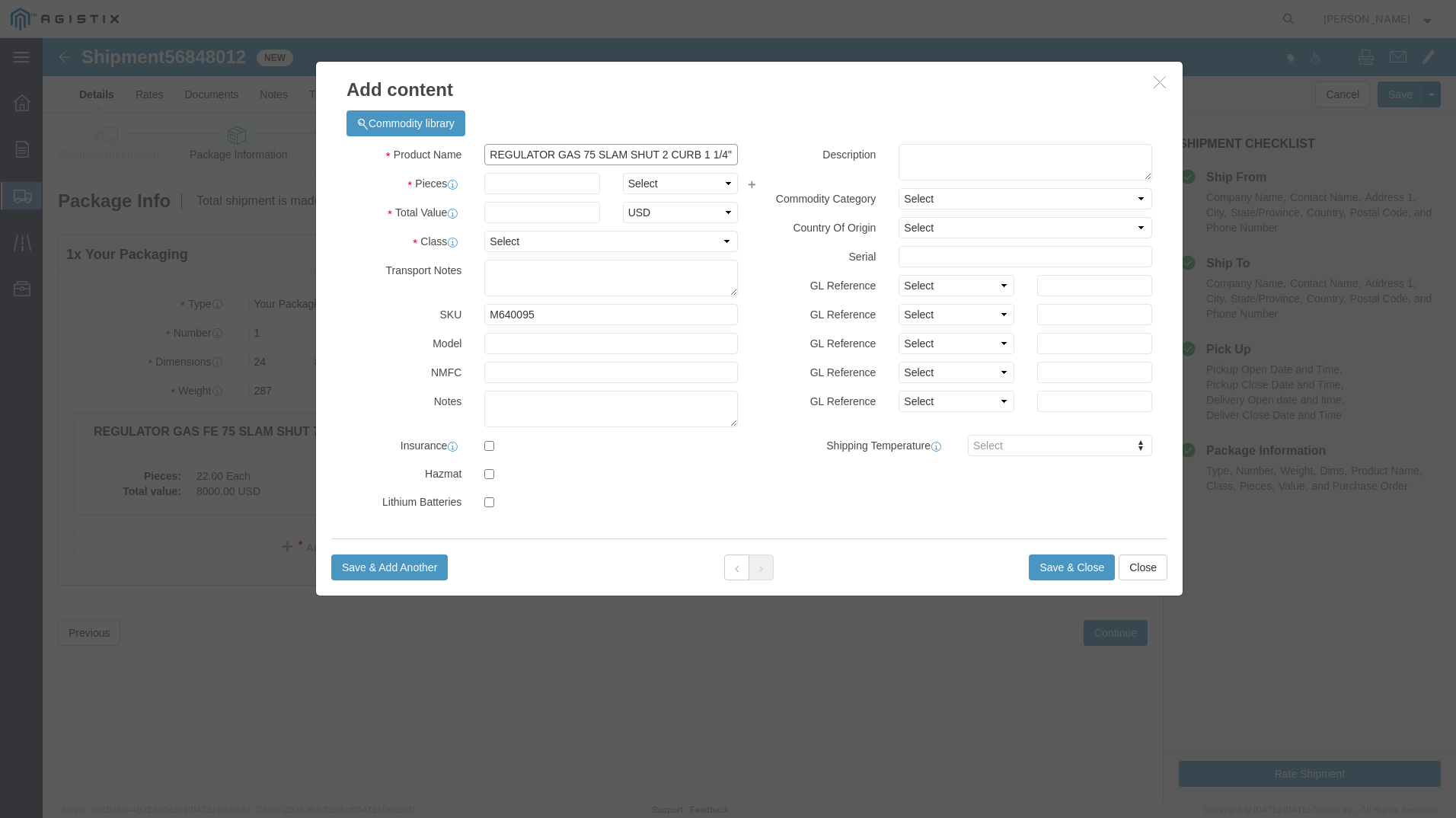
type input "REGULATOR GAS 75 SLAM SHUT 2 CURB 1 1/4""
click input "text"
type input "10"
click h3 "Add content"
click input "text"
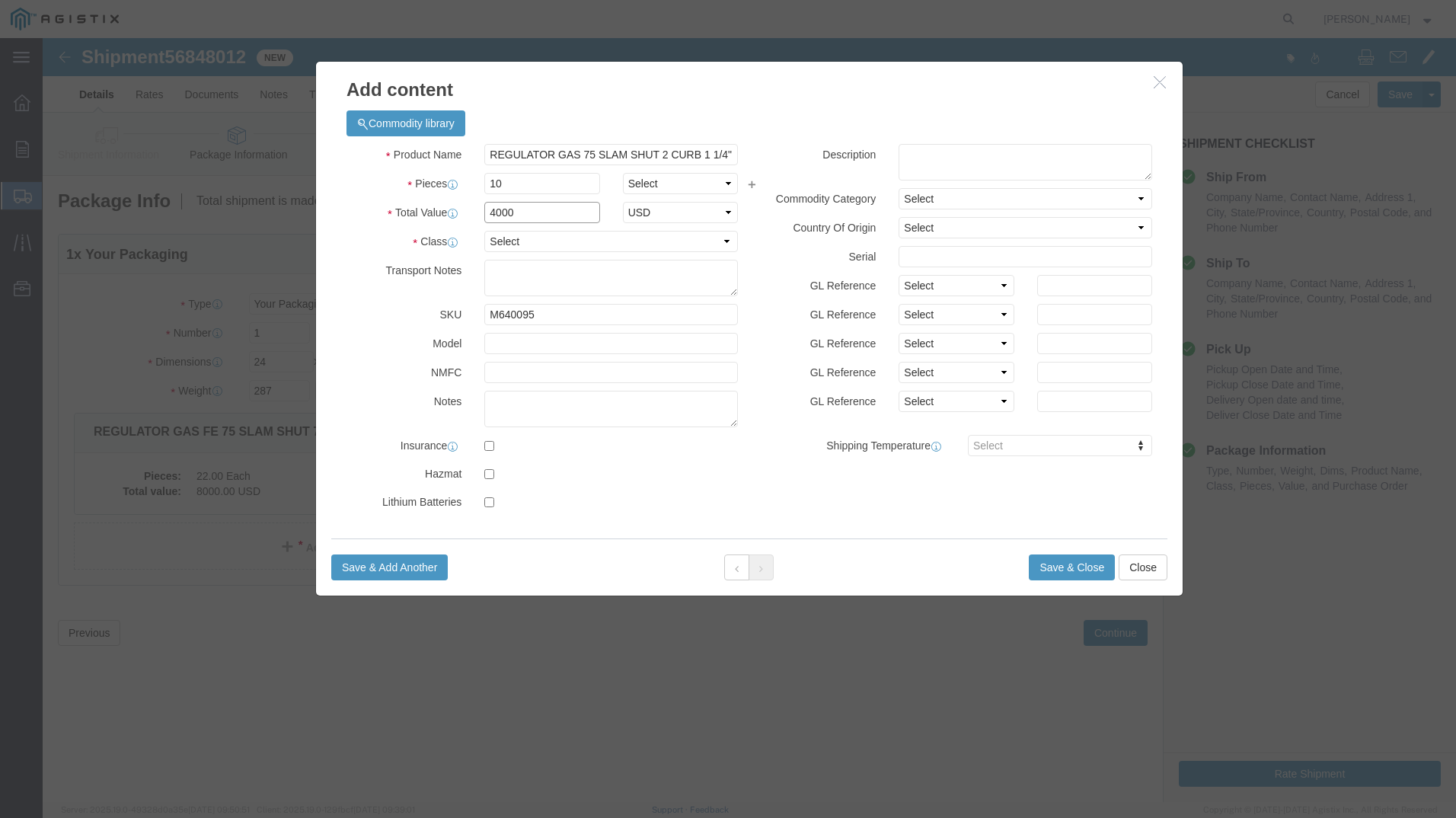
type input "4000"
click select "Select 50 55 60 65 70 85 92.5 100 125 175 250 300 400"
select select "70"
click select "Select 50 55 60 65 70 85 92.5 100 125 175 250 300 400"
click button "Save & Close"
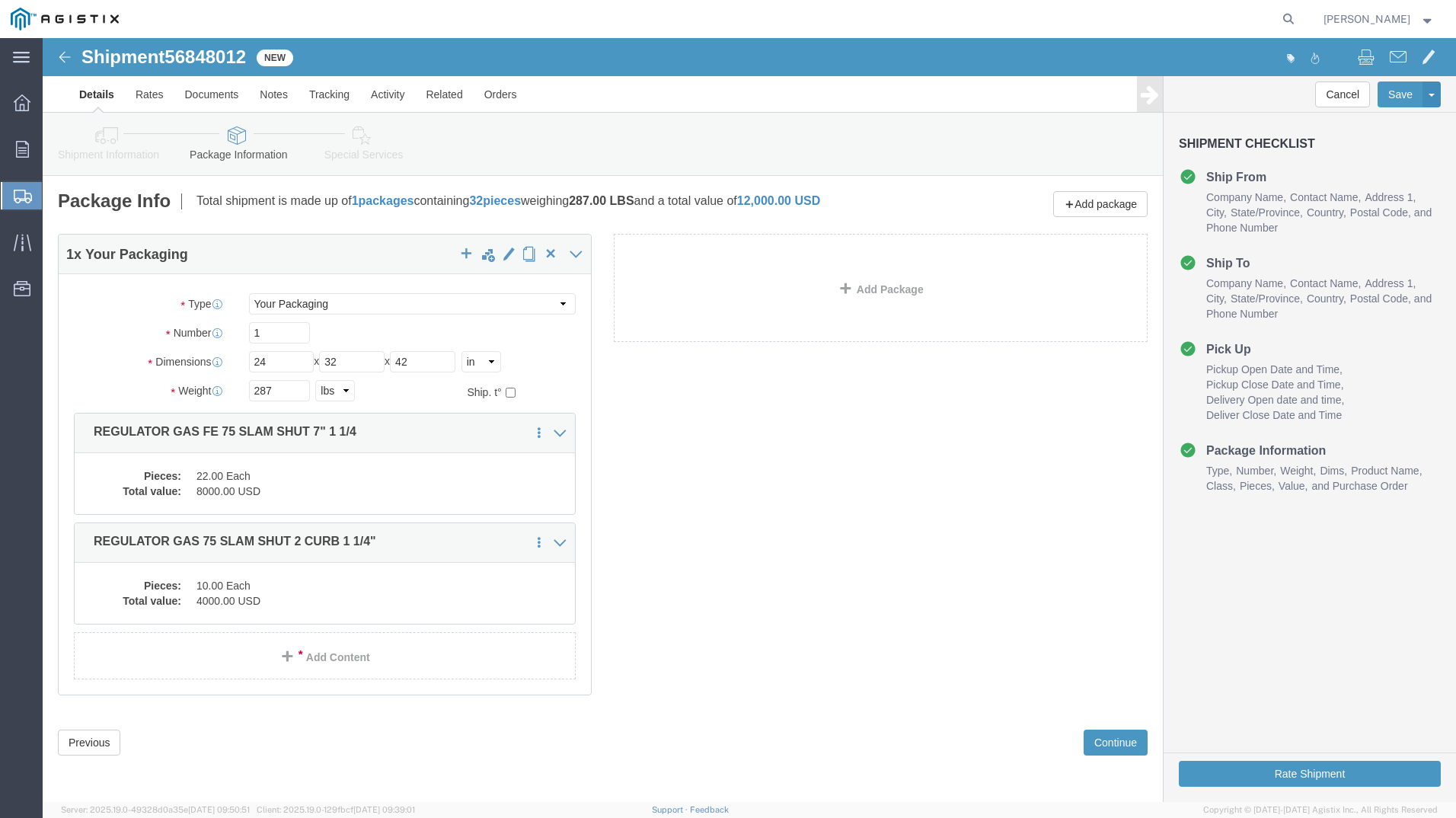
click link "Add Package"
click div
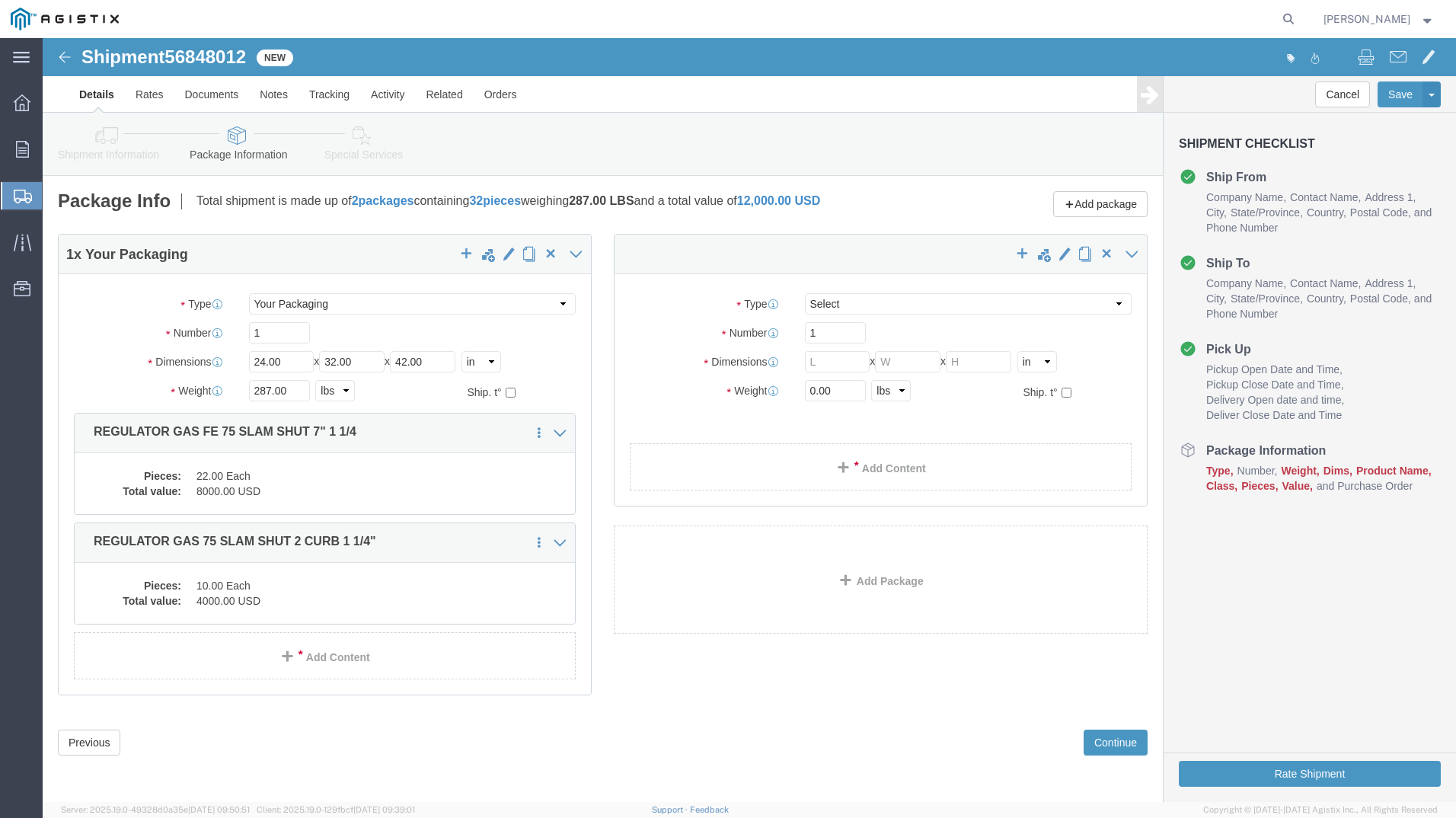
select select "CBOX"
click span "button"
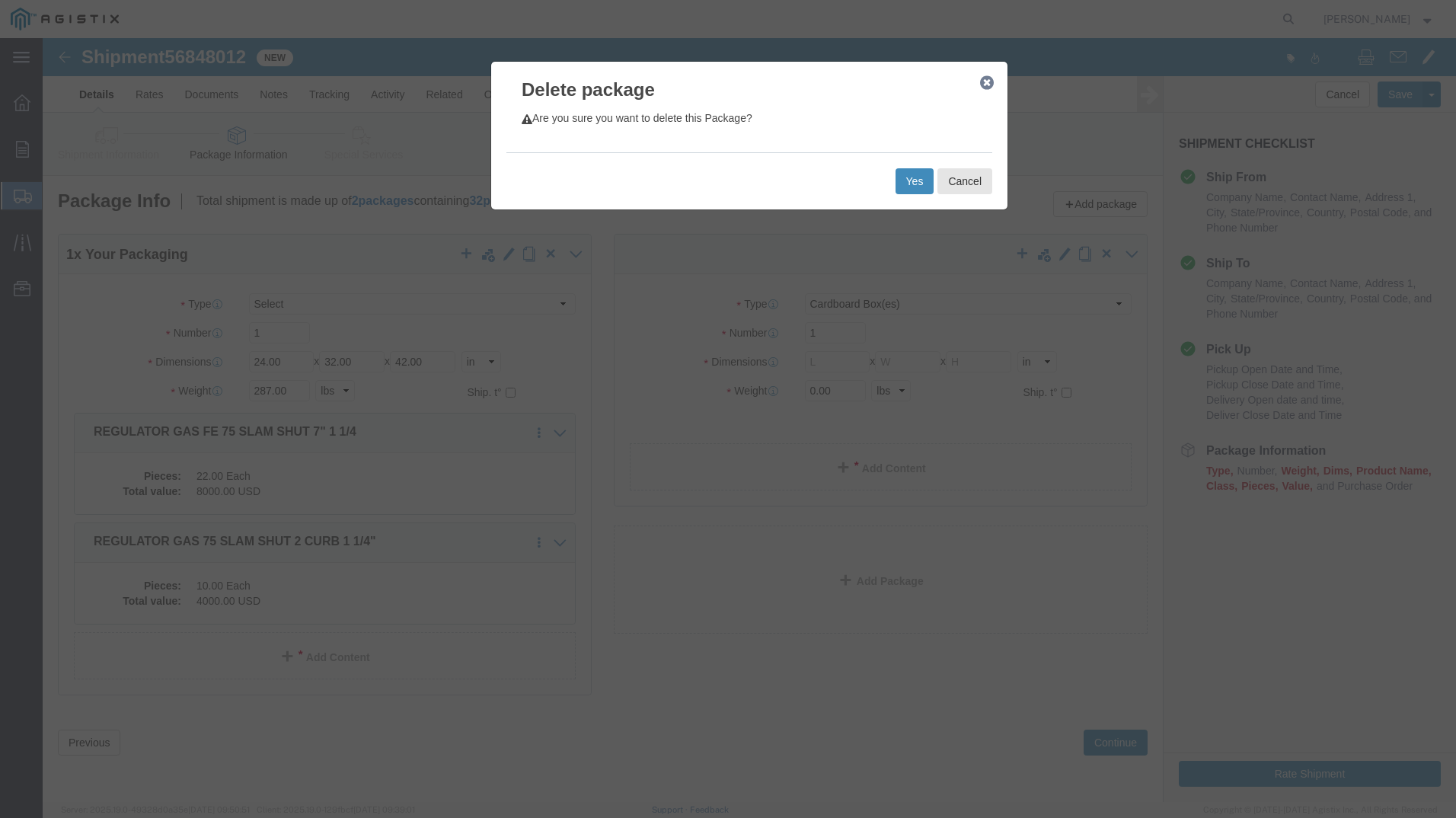
click button "Yes"
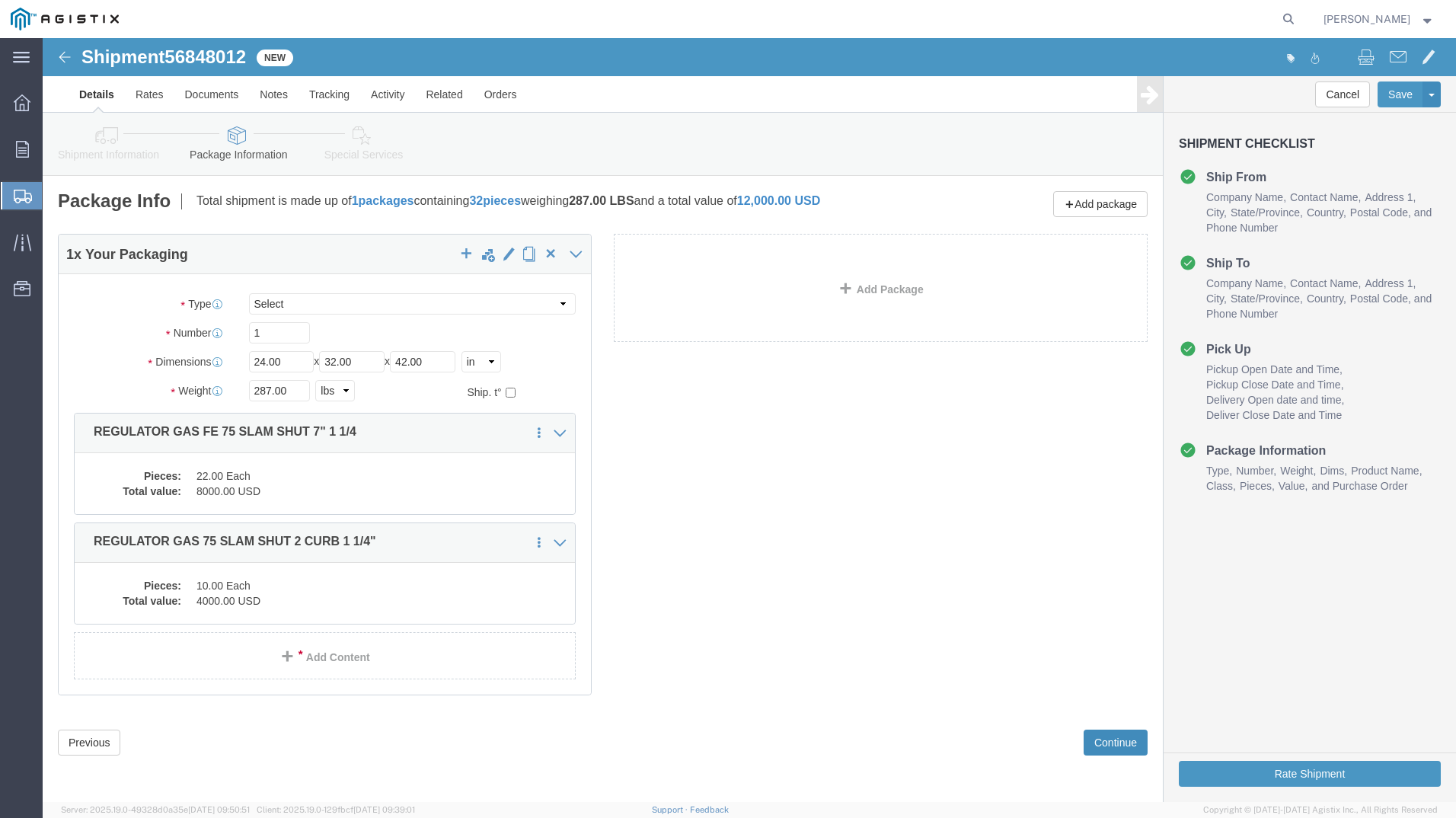
click button "Continue"
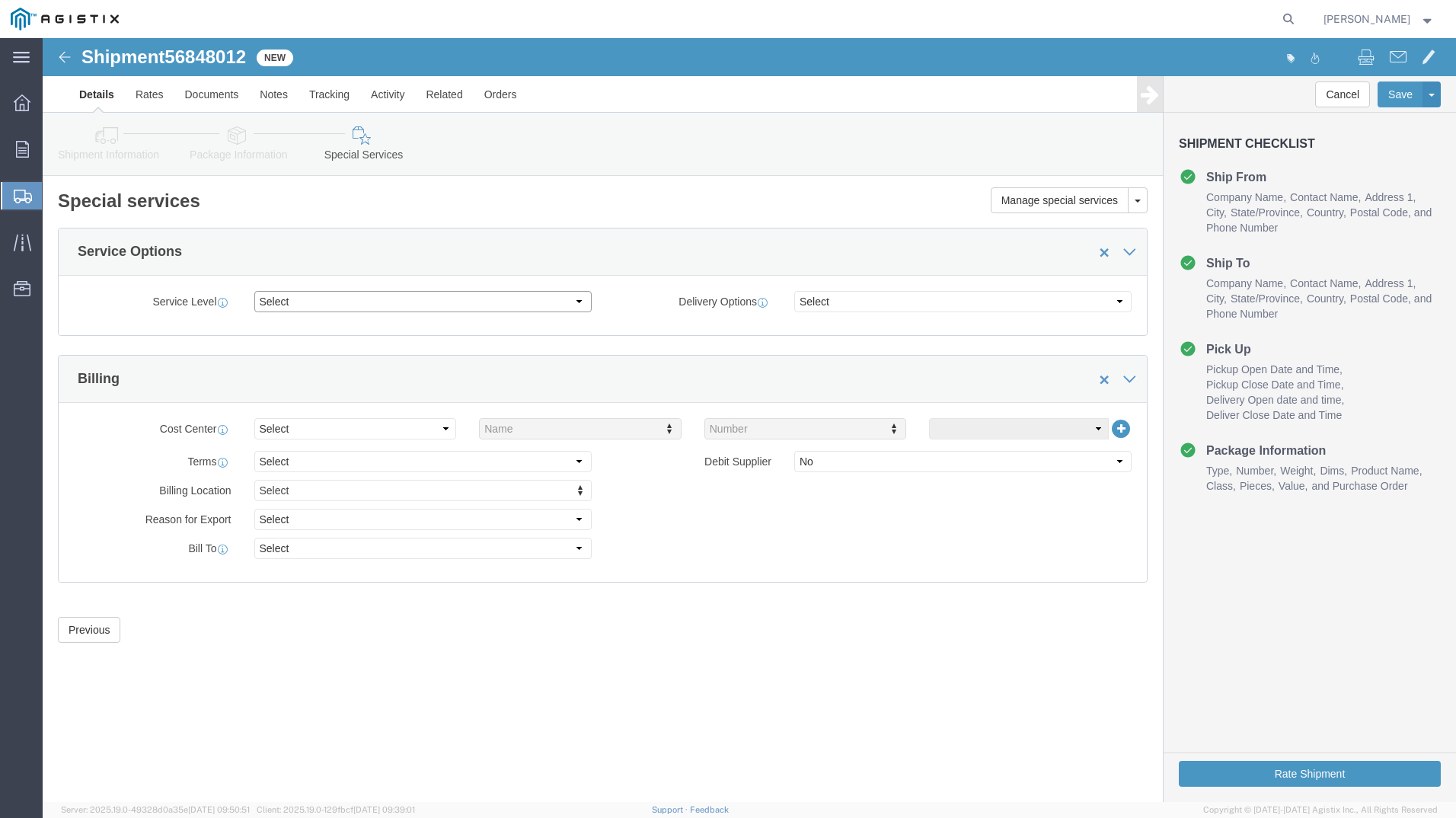
click select "Select 1 Day 2 Day 3-5 Day Economy 5+ Day"
select select "3-5 Day Economy"
click select "Select 1 Day 2 Day 3-5 Day Economy 5+ Day"
click div "Delivery Options Select ATA DTA DTD"
click select "Select ATA DTA DTD"
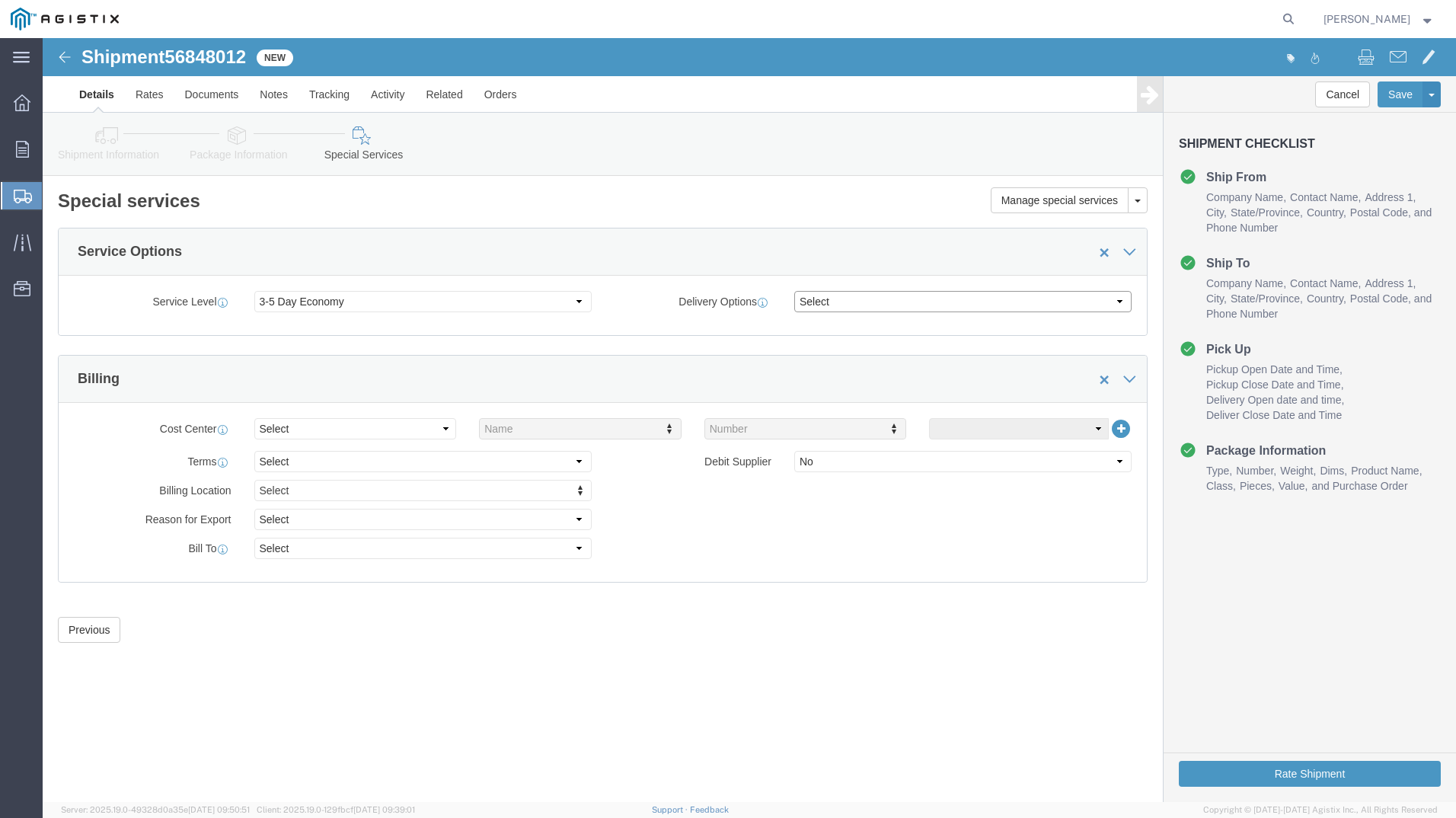
select select "DTD"
click select "Select ATA DTA DTD"
click select "Select Recipient Account Sender/Shipper Third Party Account"
select select "RCPN"
click select "Select Recipient Account Sender/Shipper Third Party Account"
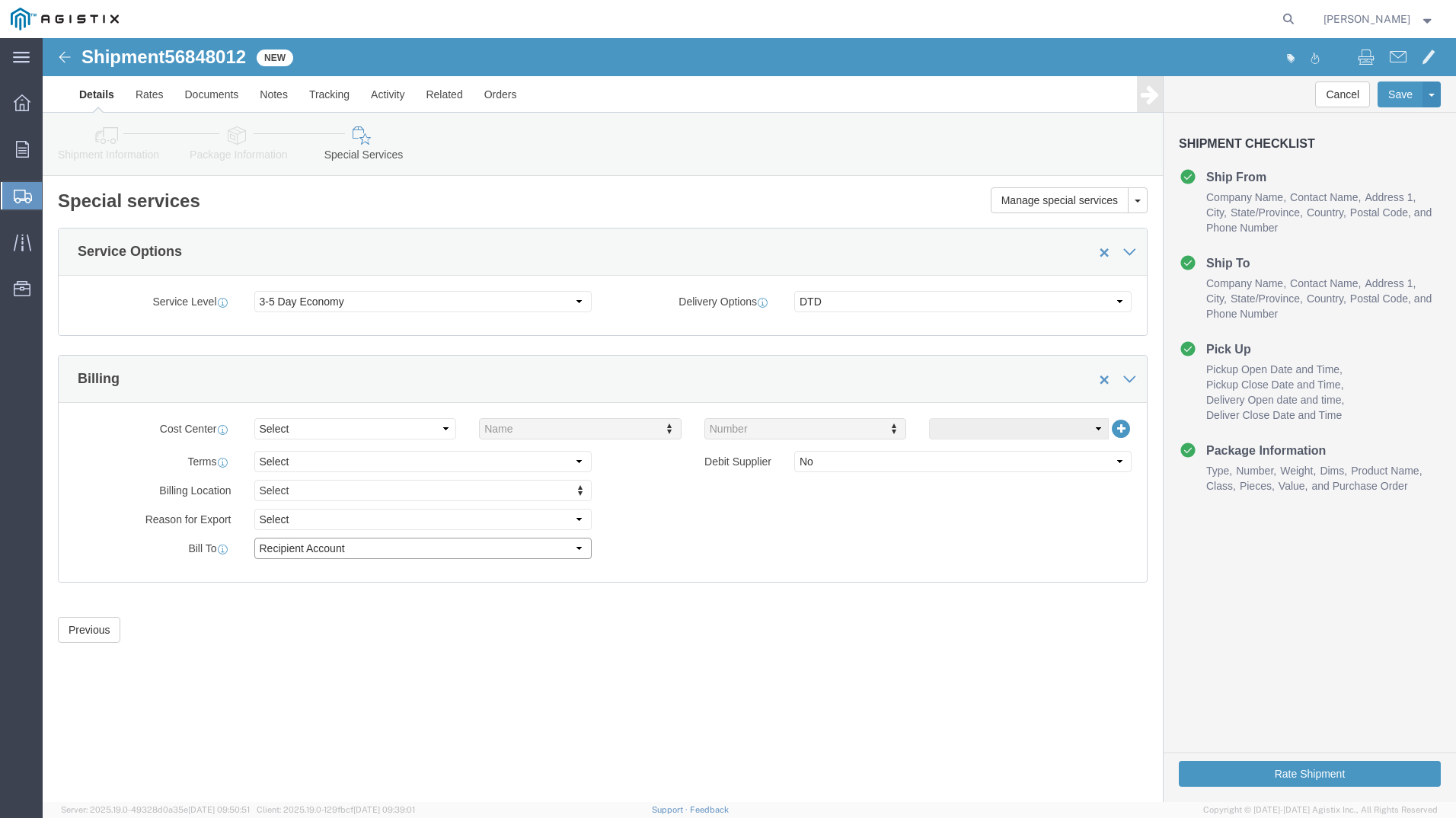
type input "PG&E"
type input "[STREET_ADDRESS][PERSON_NAME]"
select select "US"
select select "CA"
type input "4159733000"
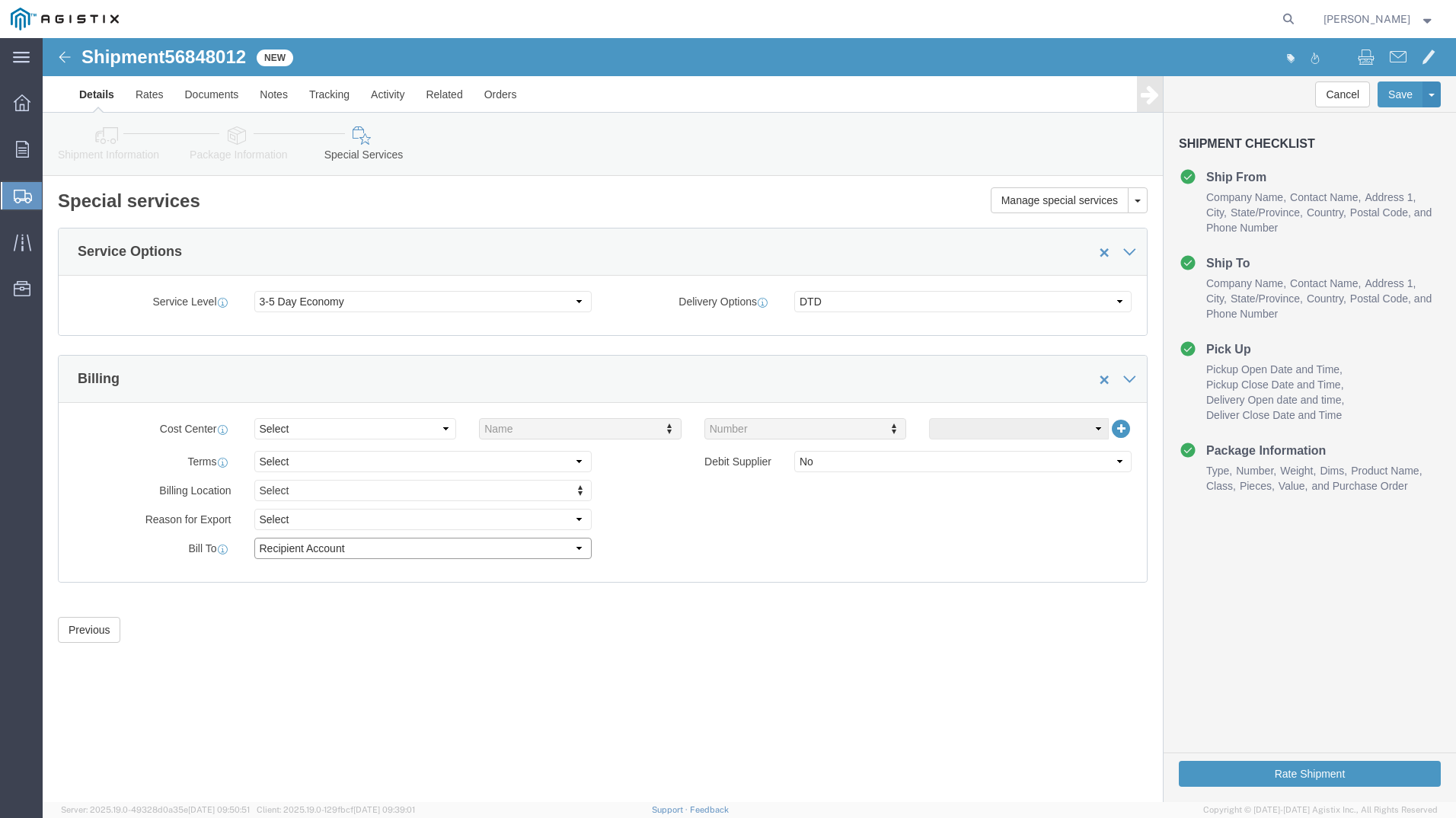
type input "[PERSON_NAME]"
type input "Fremont"
type input "94538"
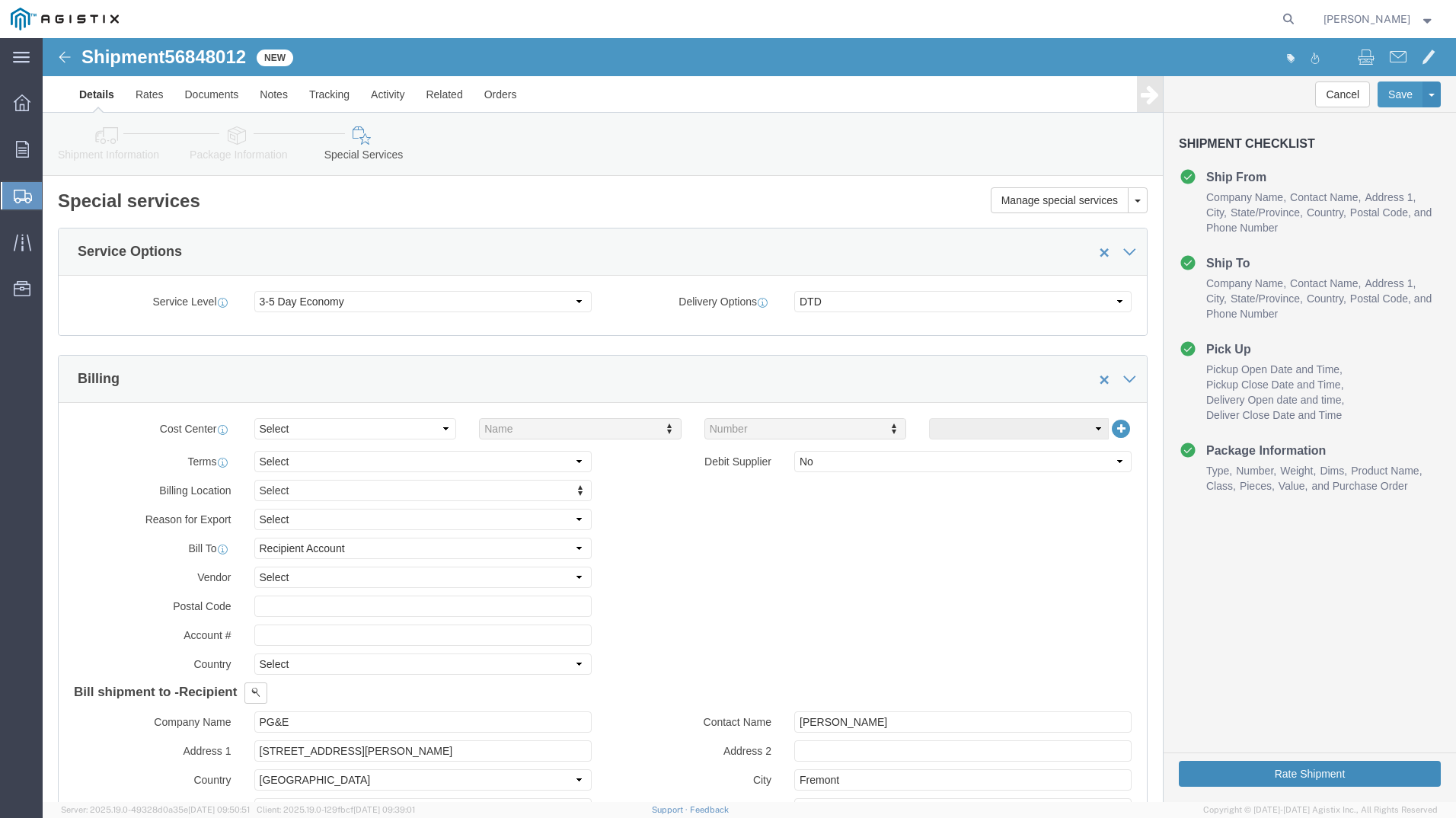
click button "Rate Shipment"
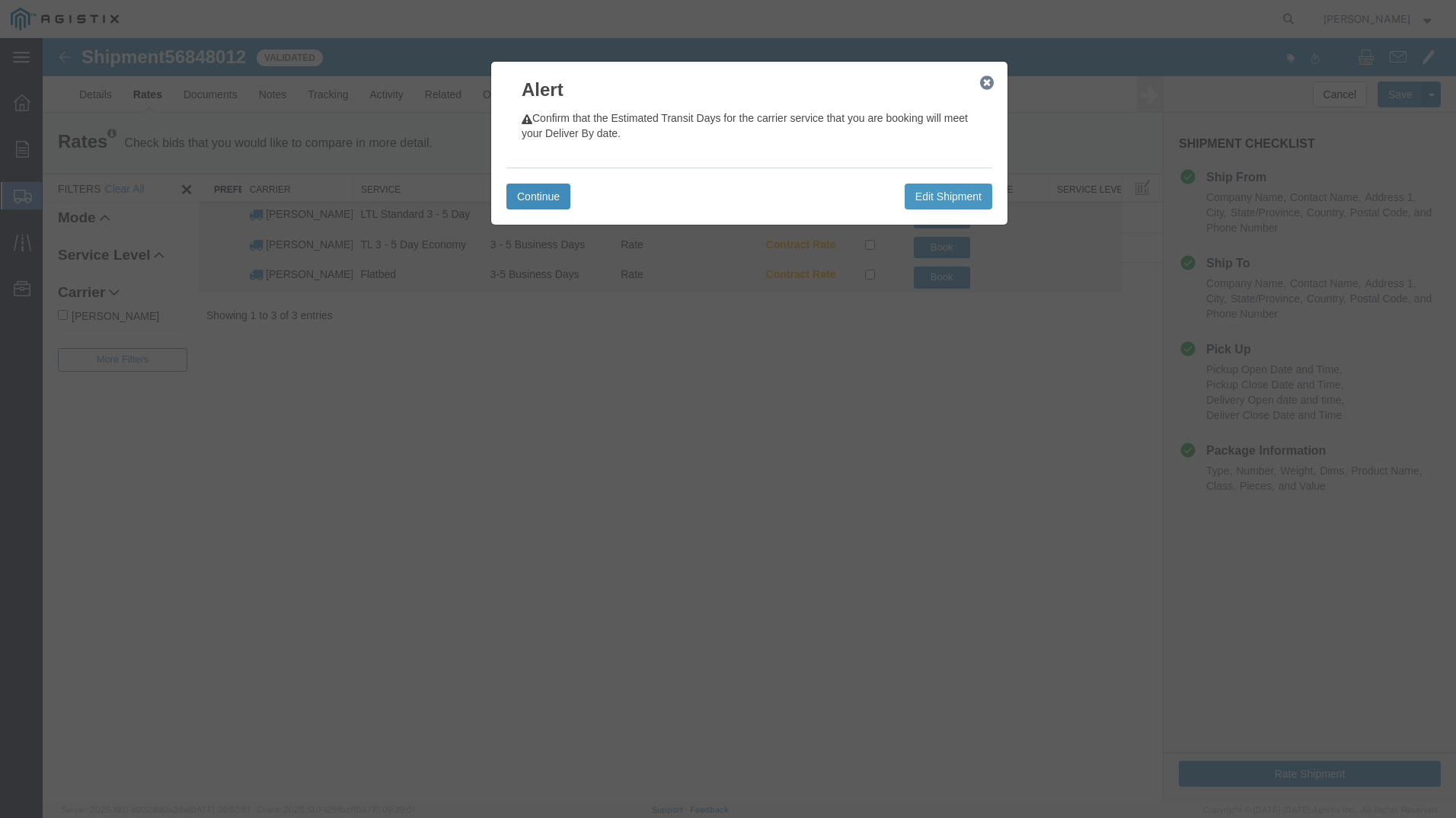
click at [549, 191] on button "Continue" at bounding box center [539, 197] width 64 height 26
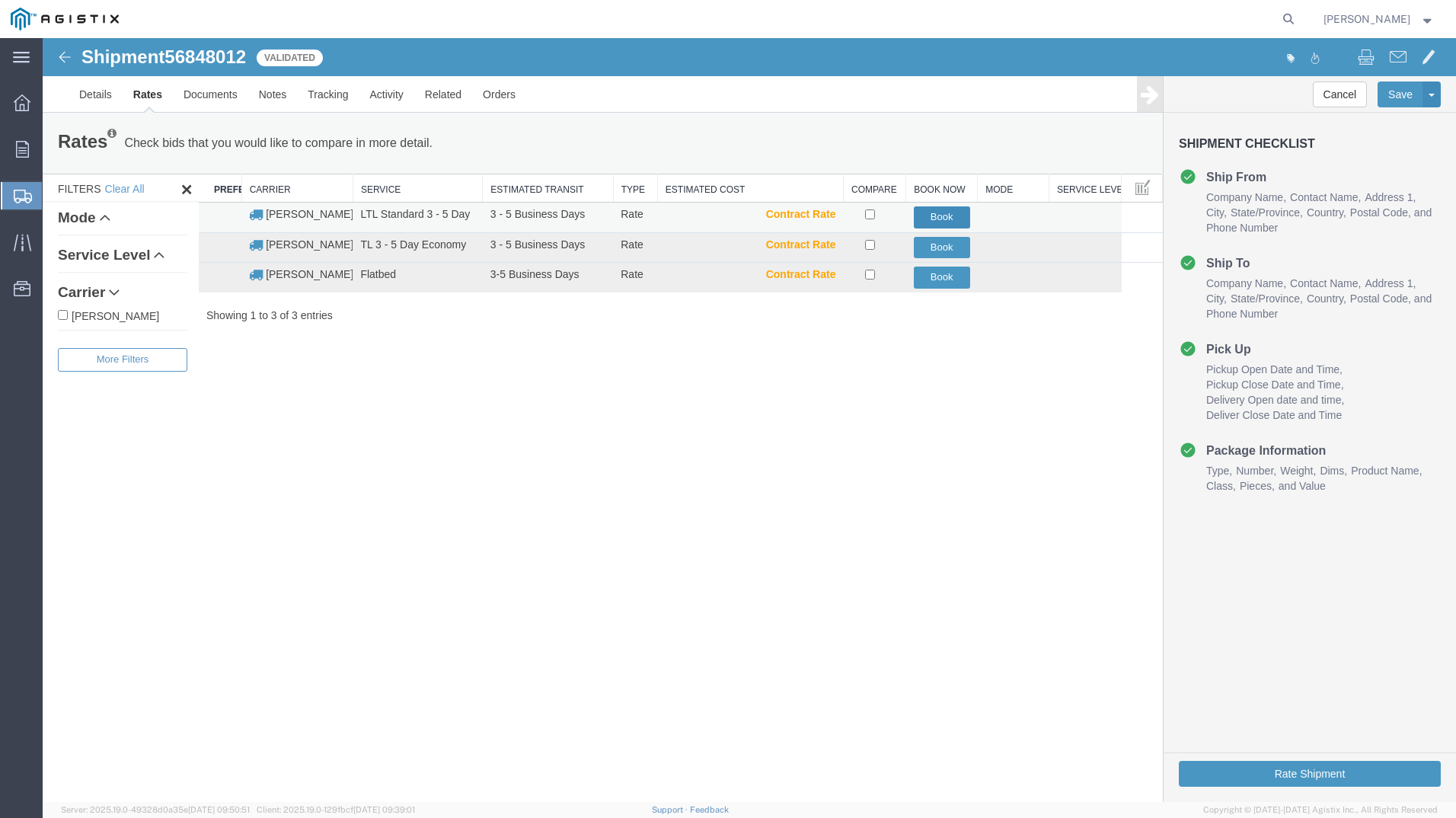
click at [943, 212] on button "Book" at bounding box center [942, 217] width 56 height 22
